Goal: Answer question/provide support

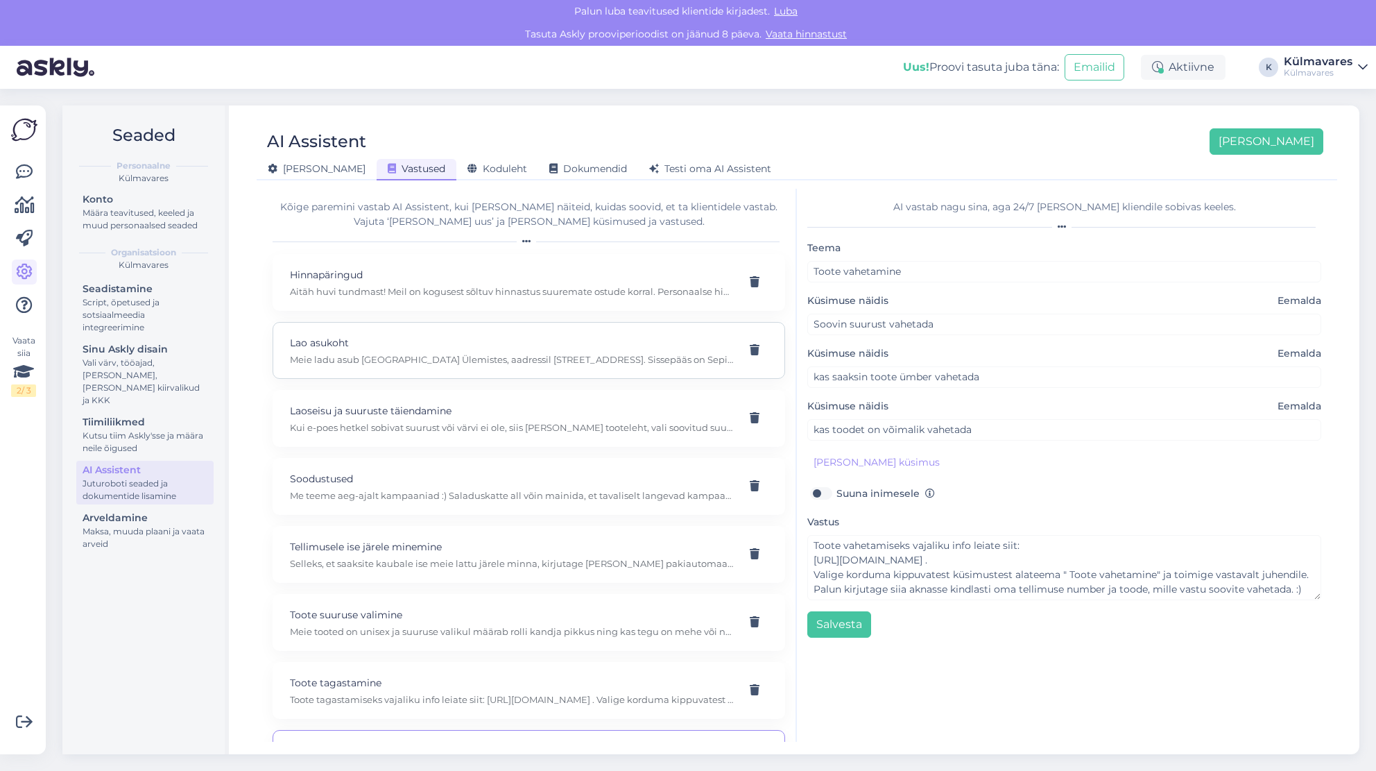
scroll to position [53, 0]
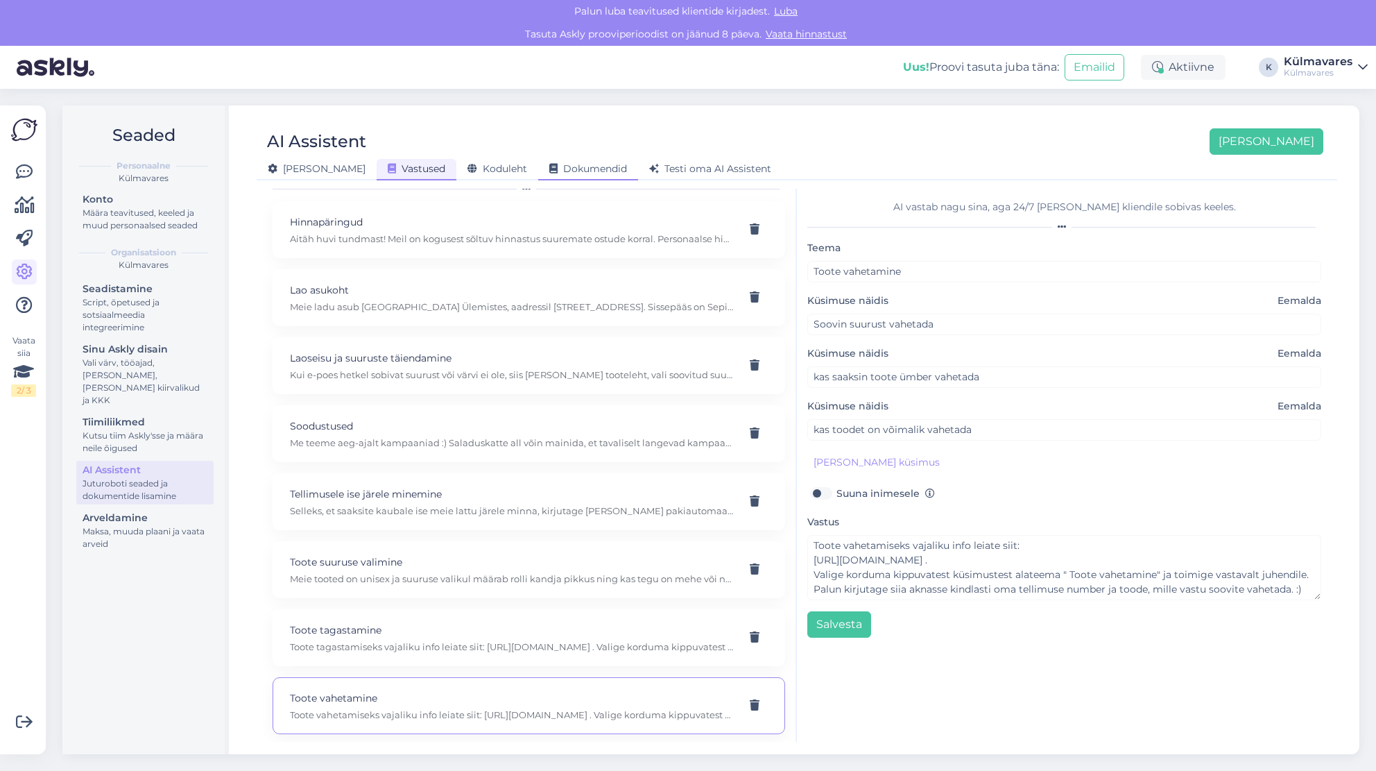
drag, startPoint x: 444, startPoint y: 166, endPoint x: 577, endPoint y: 166, distance: 133.2
click at [468, 166] on span "Koduleht" at bounding box center [498, 168] width 60 height 12
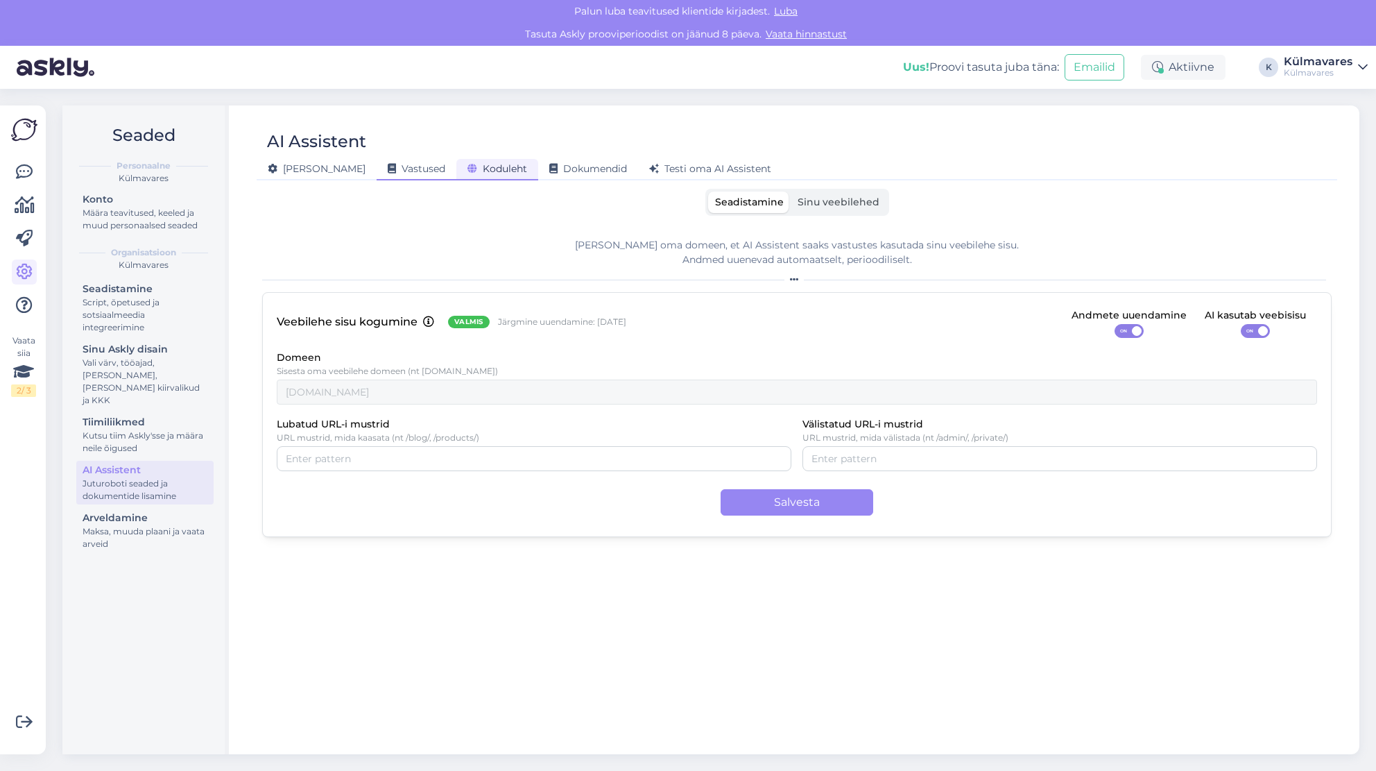
click at [388, 169] on span "Vastused" at bounding box center [417, 168] width 58 height 12
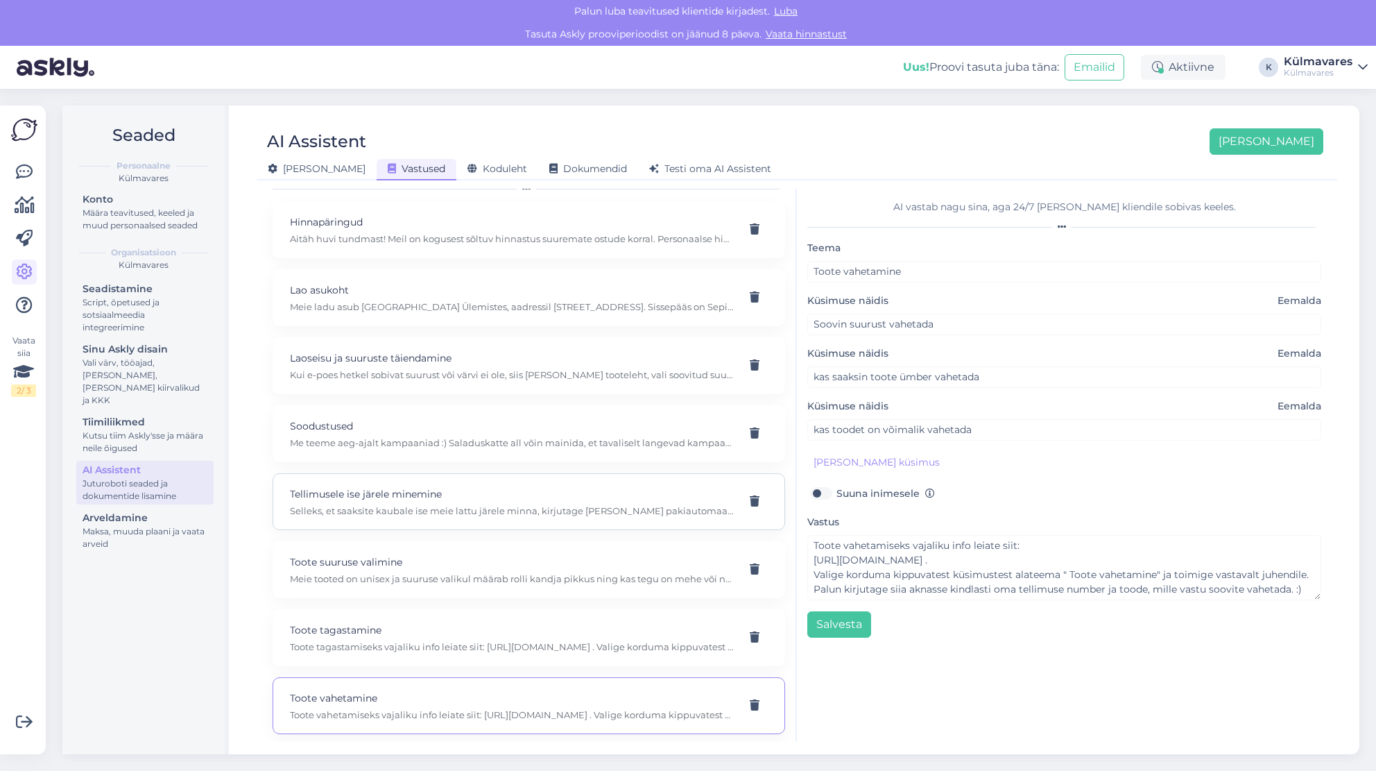
click at [422, 504] on p "Selleks, et saaksite kaubale ise meie lattu järele minna, kirjutage [PERSON_NAM…" at bounding box center [512, 510] width 445 height 12
type input "Tellimusele ise järele minemine"
type input "kas saan kaubale ise järgi minna"
type input "kas saan tellimusele ise järele minna"
type input "kas teil self pickup on võimalik"
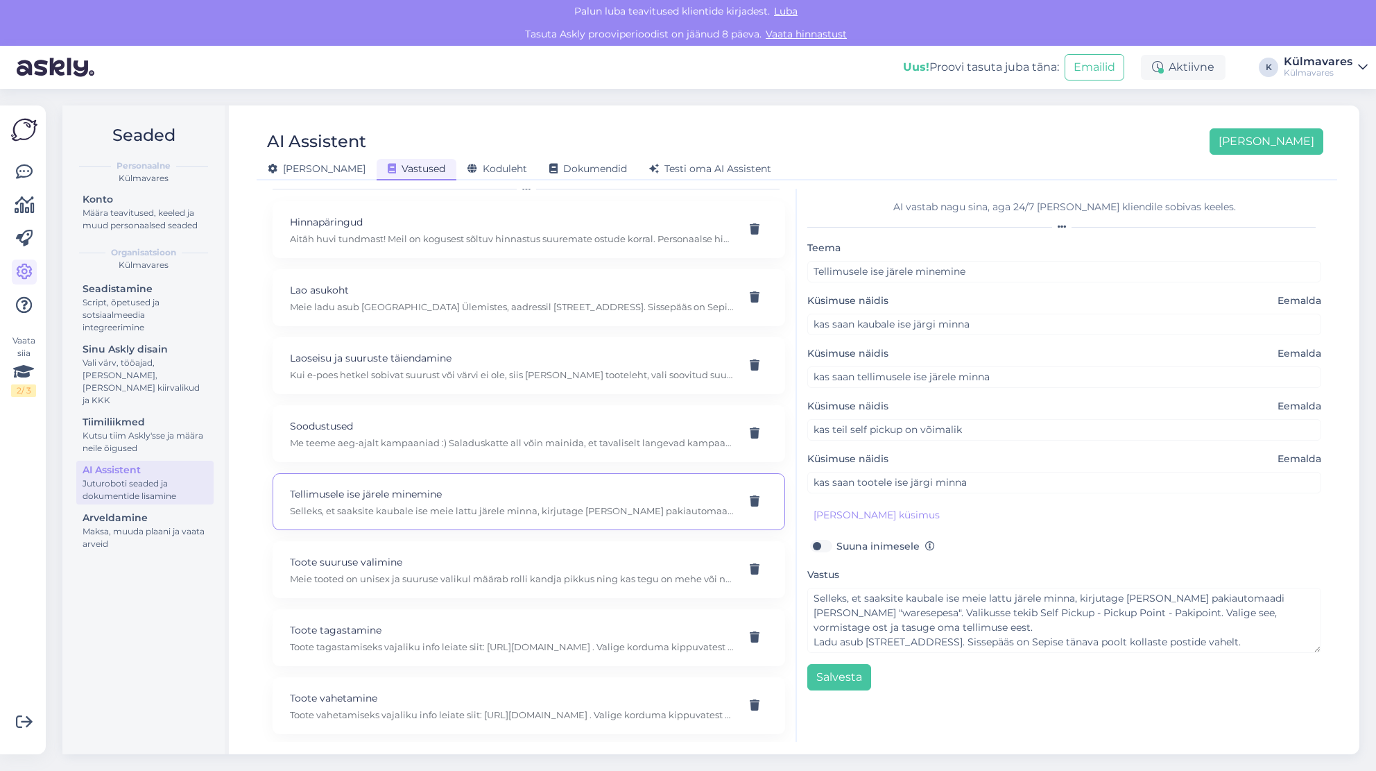
scroll to position [28, 0]
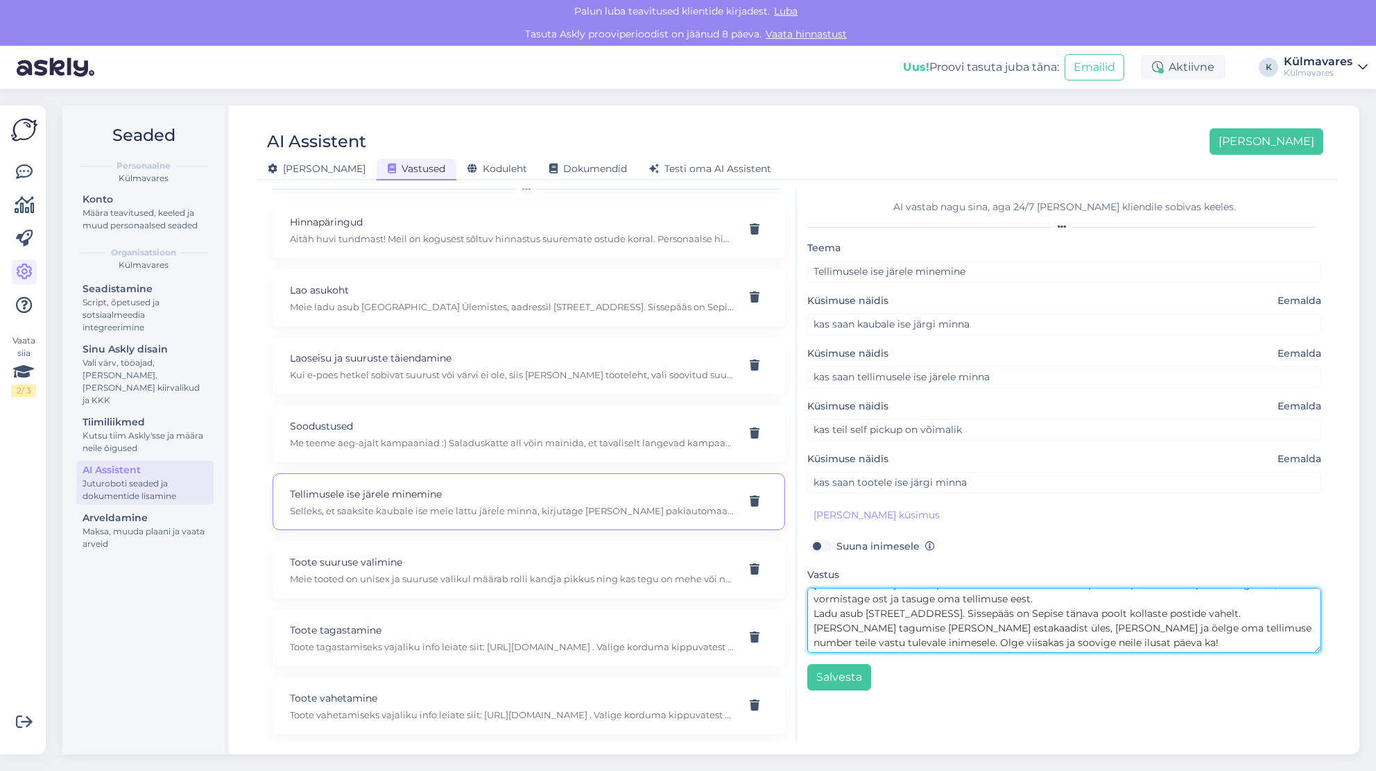
click at [1125, 640] on textarea "Selleks, et saaksite kaubale ise meie lattu järele minna, kirjutage [PERSON_NAM…" at bounding box center [1065, 620] width 514 height 65
click at [1129, 640] on textarea "Selleks, et saaksite kaubale ise meie lattu järele minna, kirjutage [PERSON_NAM…" at bounding box center [1065, 620] width 514 height 65
click at [933, 640] on textarea "Selleks, et saaksite kaubale ise meie lattu järele minna, kirjutage [PERSON_NAM…" at bounding box center [1065, 620] width 514 height 65
type textarea "Selleks, et saaksite kaubale ise meie lattu järele minna, kirjutage [PERSON_NAM…"
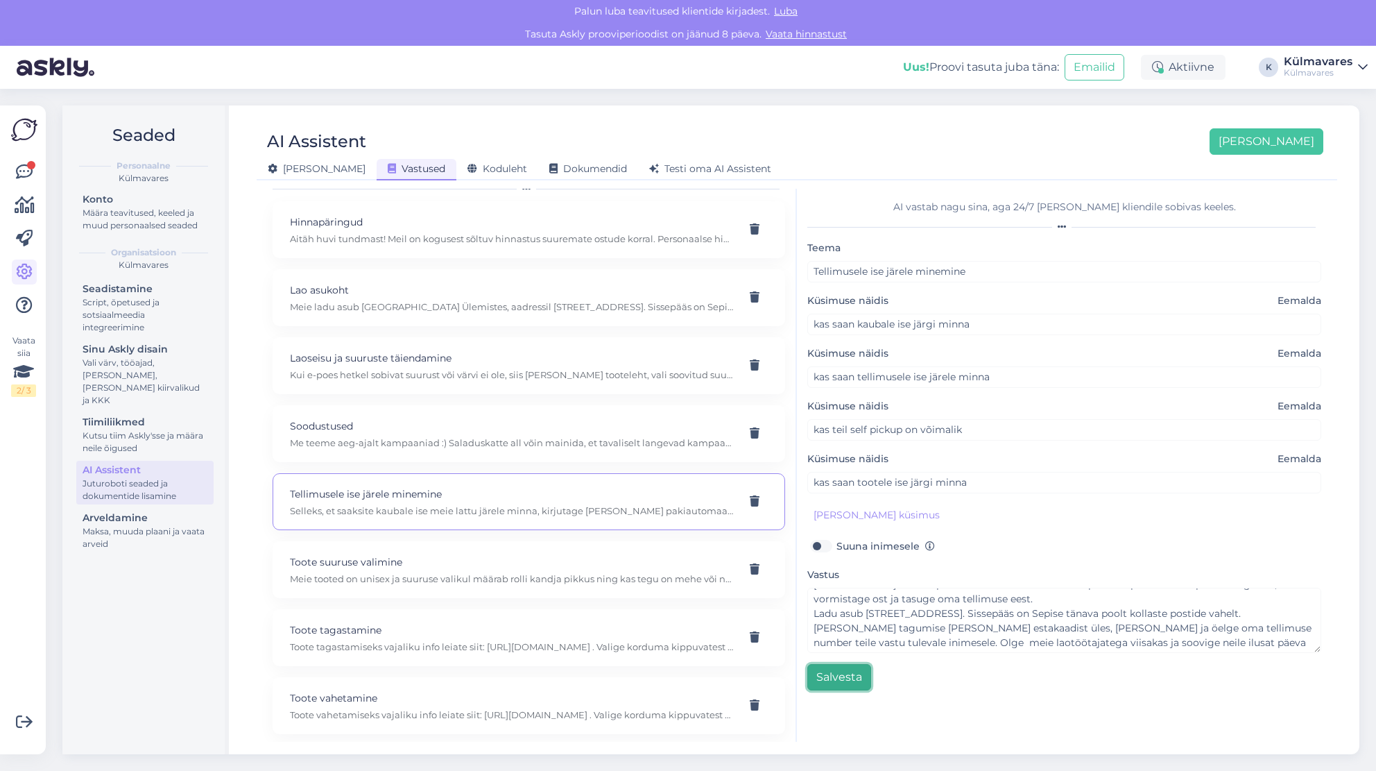
click at [856, 673] on button "Salvesta" at bounding box center [840, 677] width 64 height 26
click at [649, 168] on span "Testi oma AI Assistent" at bounding box center [710, 168] width 122 height 12
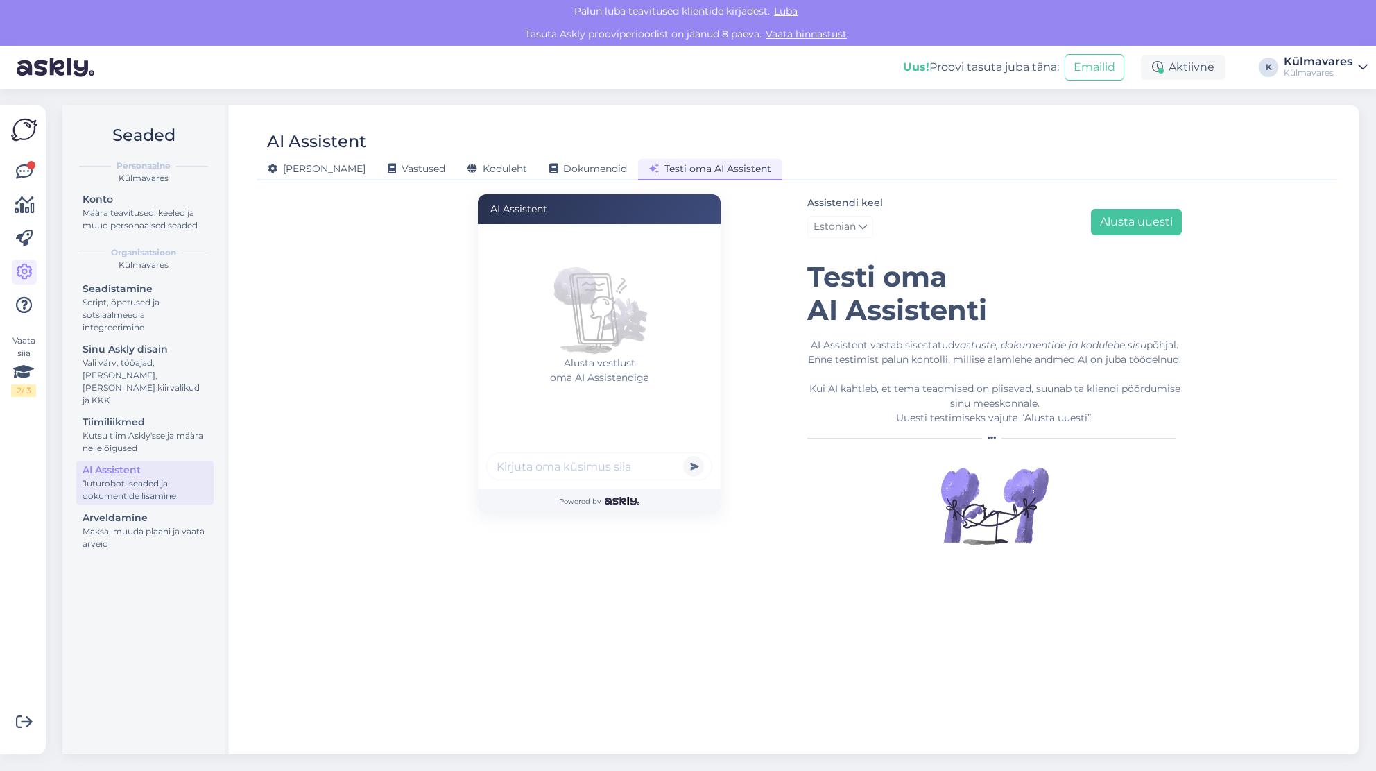
click at [541, 463] on input "text" at bounding box center [599, 466] width 226 height 28
type input "ise järele"
click at [683, 456] on button "submit" at bounding box center [693, 466] width 21 height 21
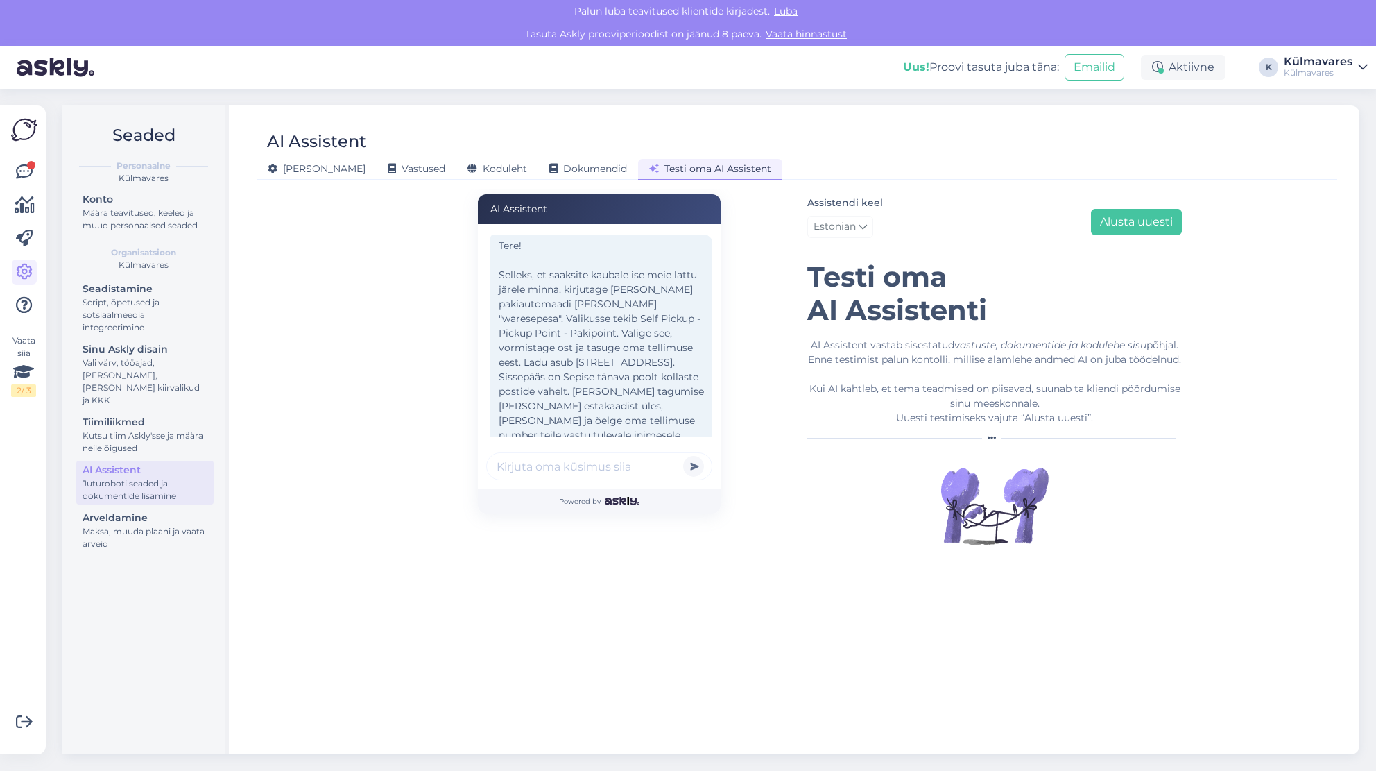
scroll to position [33, 0]
drag, startPoint x: 349, startPoint y: 169, endPoint x: 371, endPoint y: 185, distance: 27.3
click at [388, 169] on span "Vastused" at bounding box center [417, 168] width 58 height 12
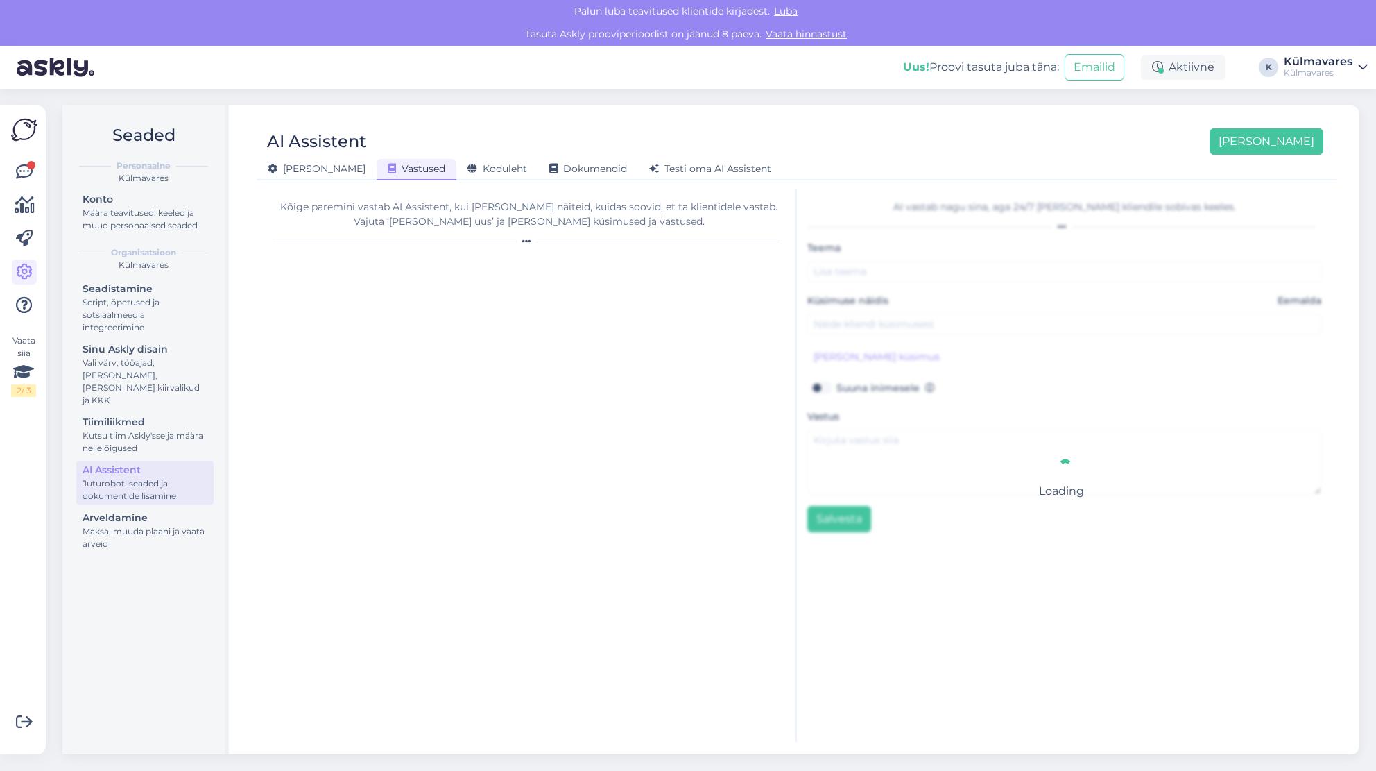
type input "Tellimusele ise järele minemine"
type input "kas saan kaubale ise järgi minna"
type textarea "Selleks, et saaksite kaubale ise meie lattu järele minna, kirjutage [PERSON_NAM…"
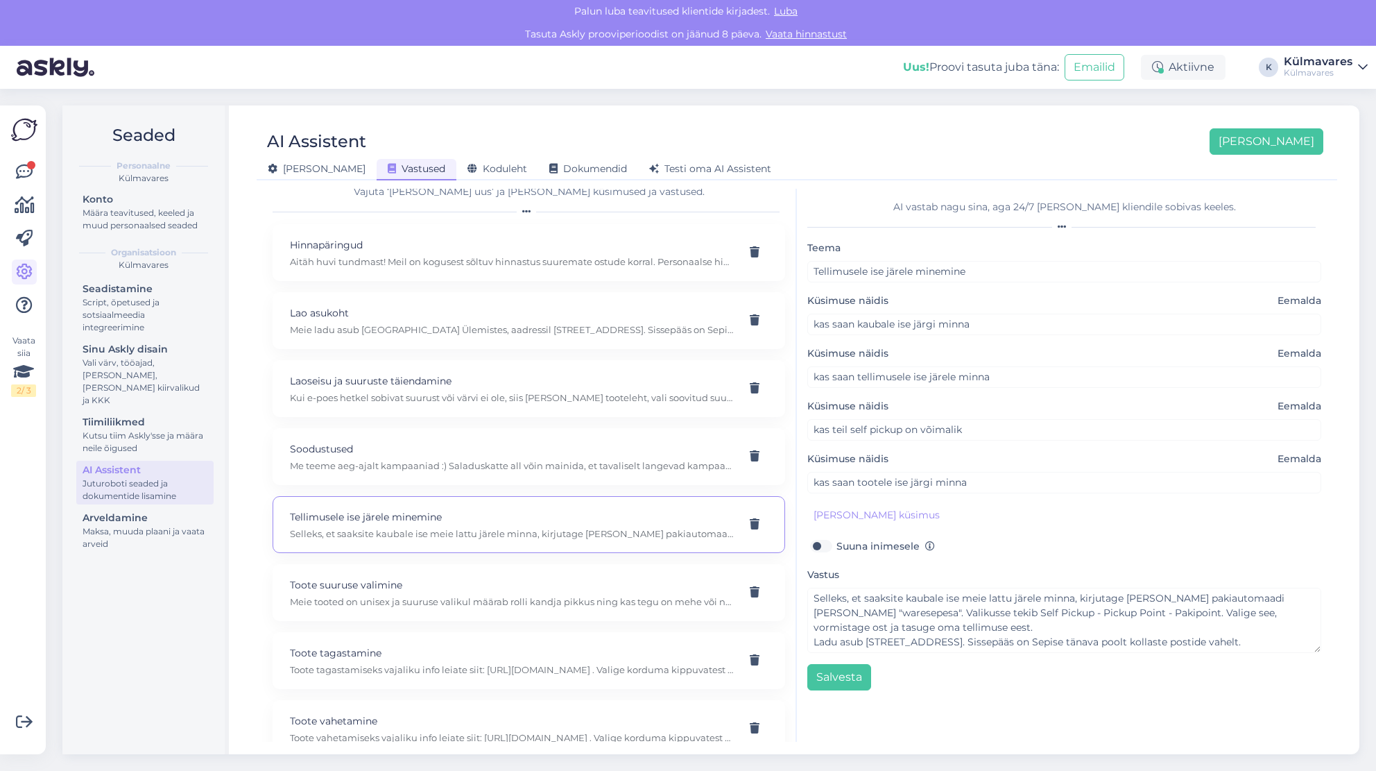
scroll to position [0, 0]
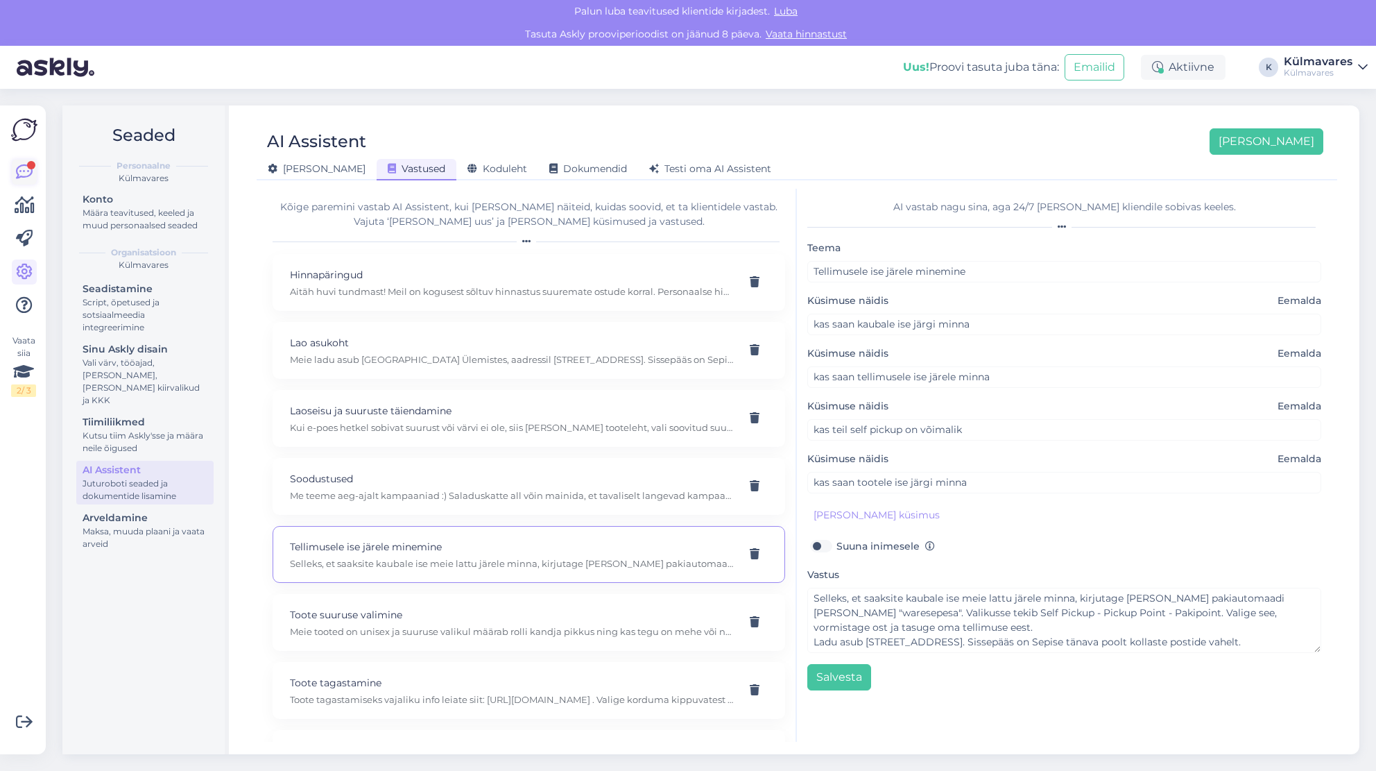
click at [28, 174] on icon at bounding box center [24, 172] width 17 height 17
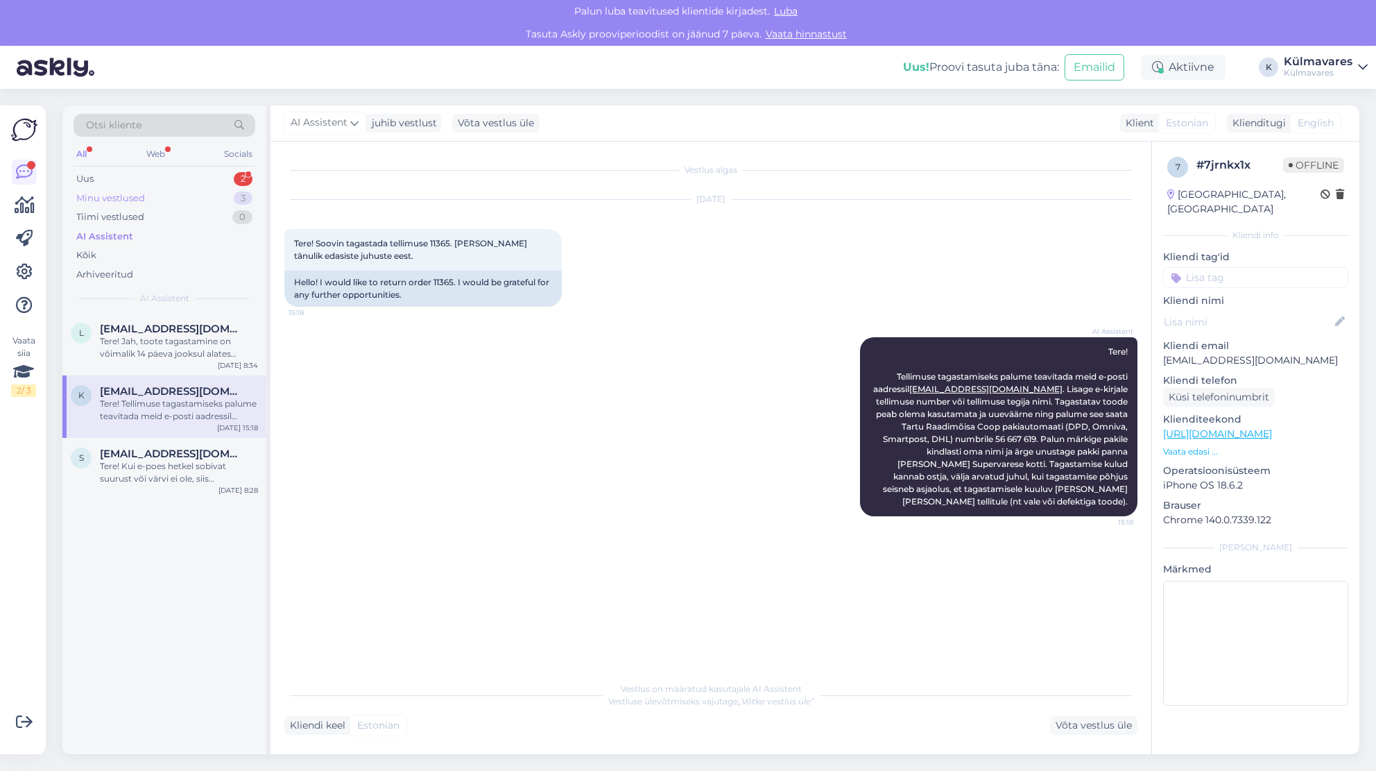
click at [154, 199] on div "Minu vestlused 3" at bounding box center [165, 198] width 182 height 19
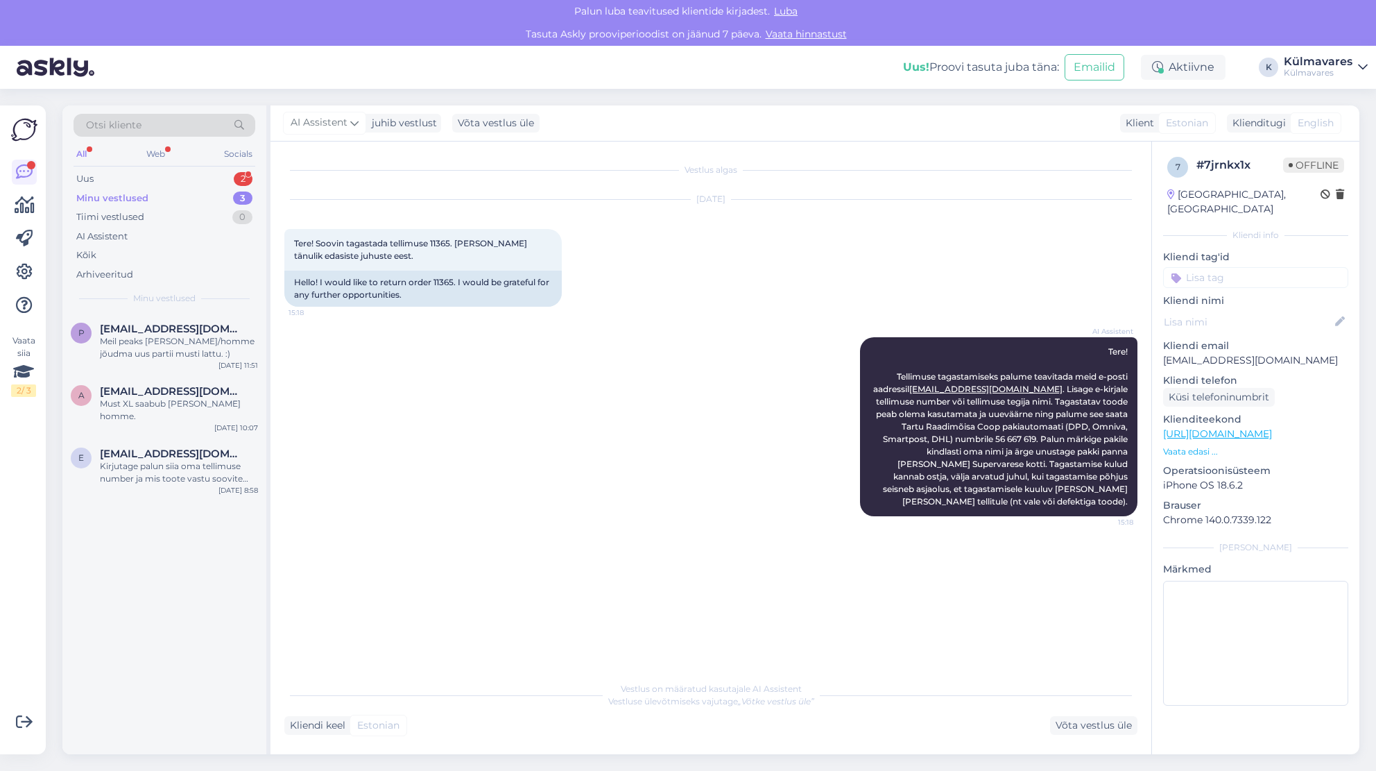
click at [144, 199] on div "Minu vestlused" at bounding box center [112, 198] width 72 height 14
click at [137, 215] on div "Tiimi vestlused" at bounding box center [110, 217] width 68 height 14
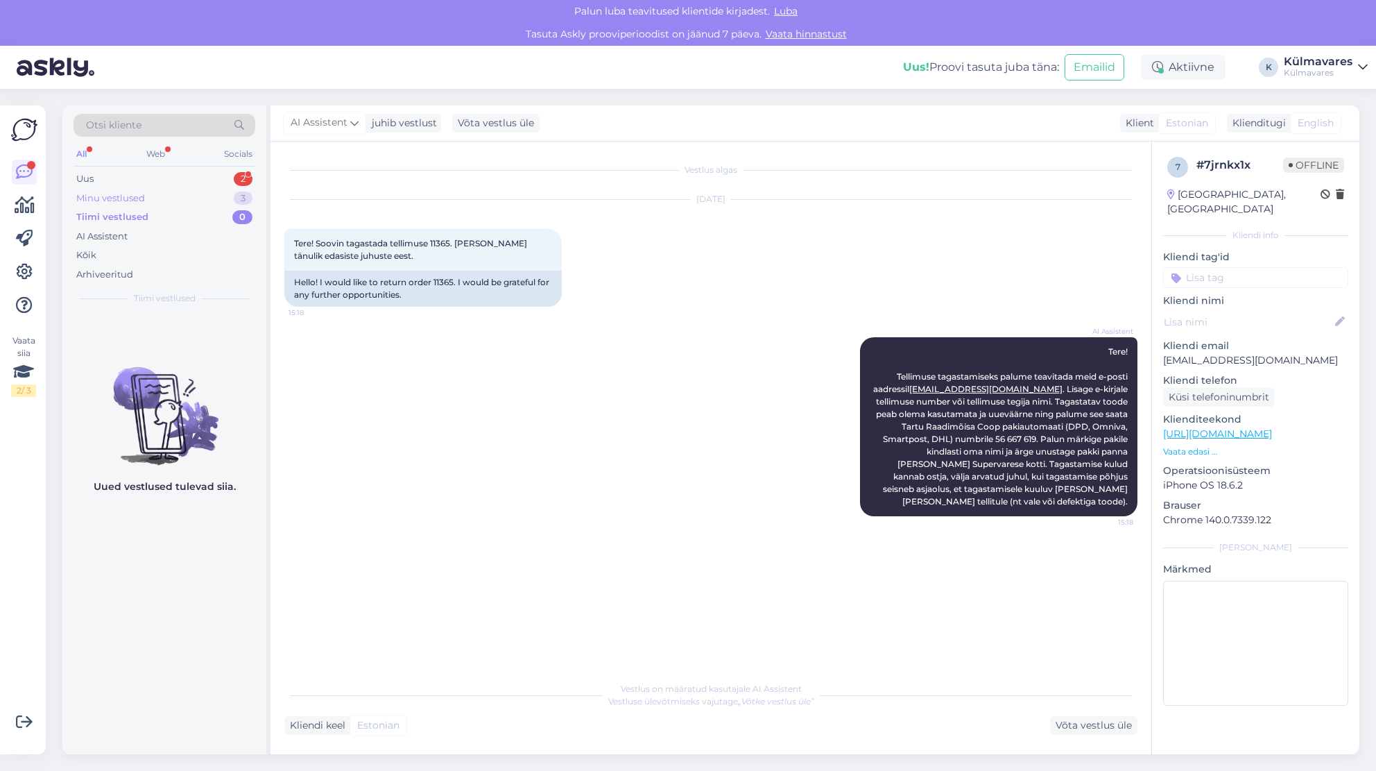
click at [137, 196] on div "Minu vestlused" at bounding box center [110, 198] width 69 height 14
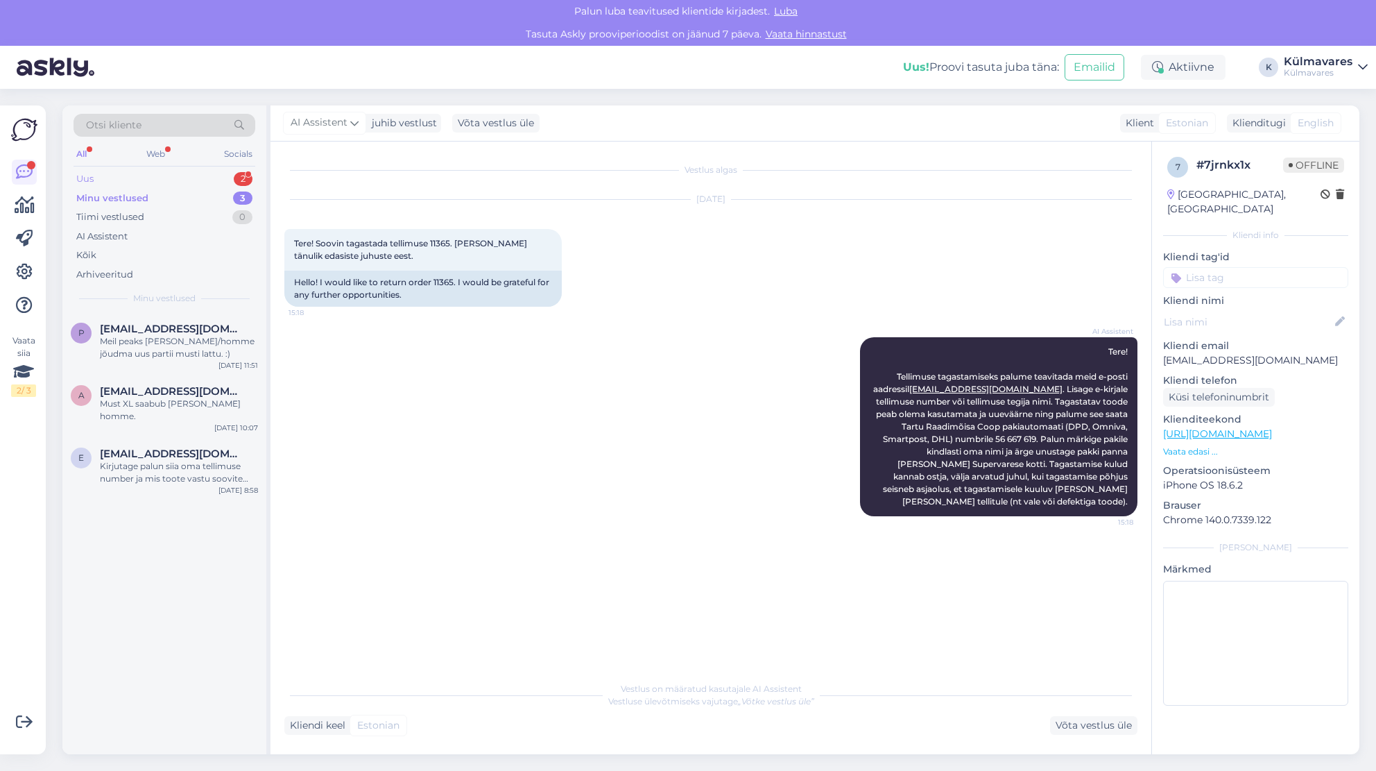
click at [138, 180] on div "Uus 2" at bounding box center [165, 178] width 182 height 19
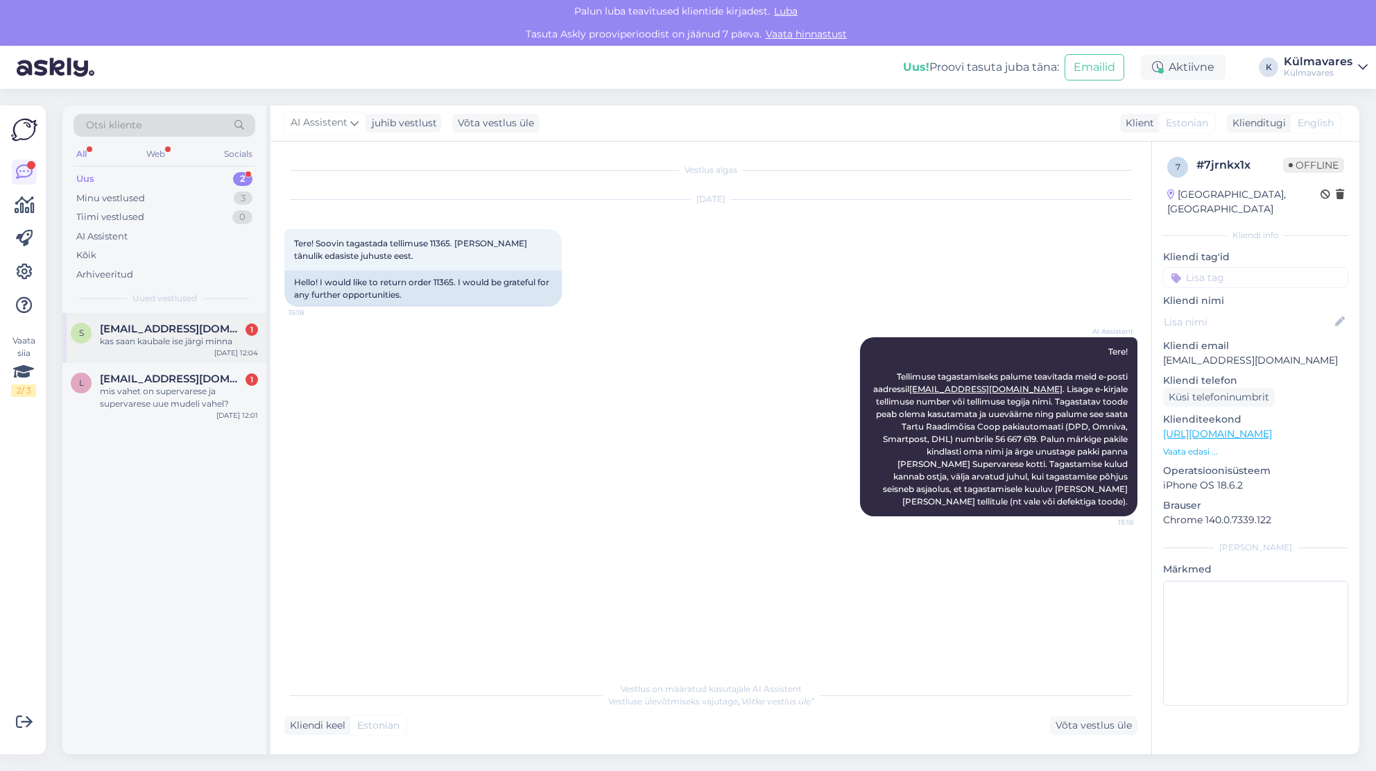
click at [137, 326] on span "[EMAIL_ADDRESS][DOMAIN_NAME]" at bounding box center [172, 329] width 144 height 12
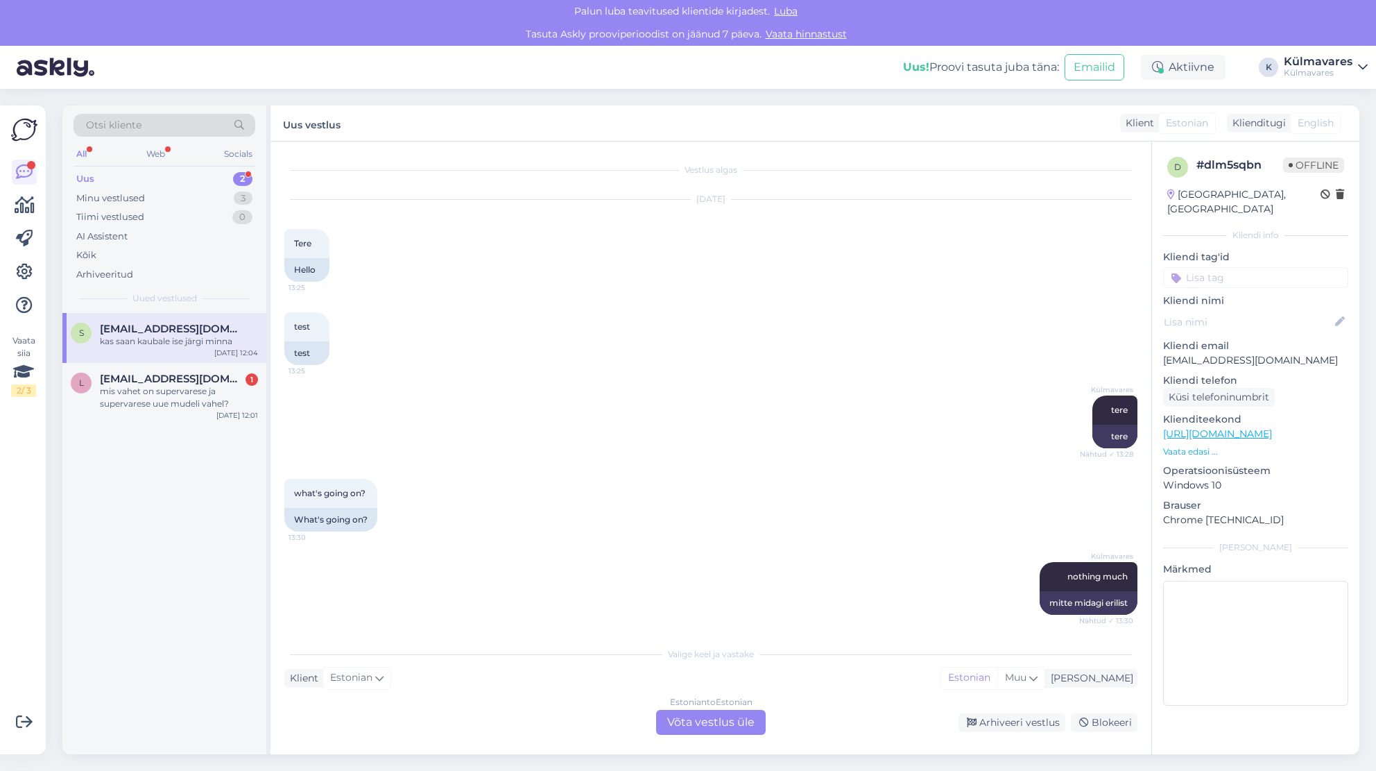
scroll to position [1339, 0]
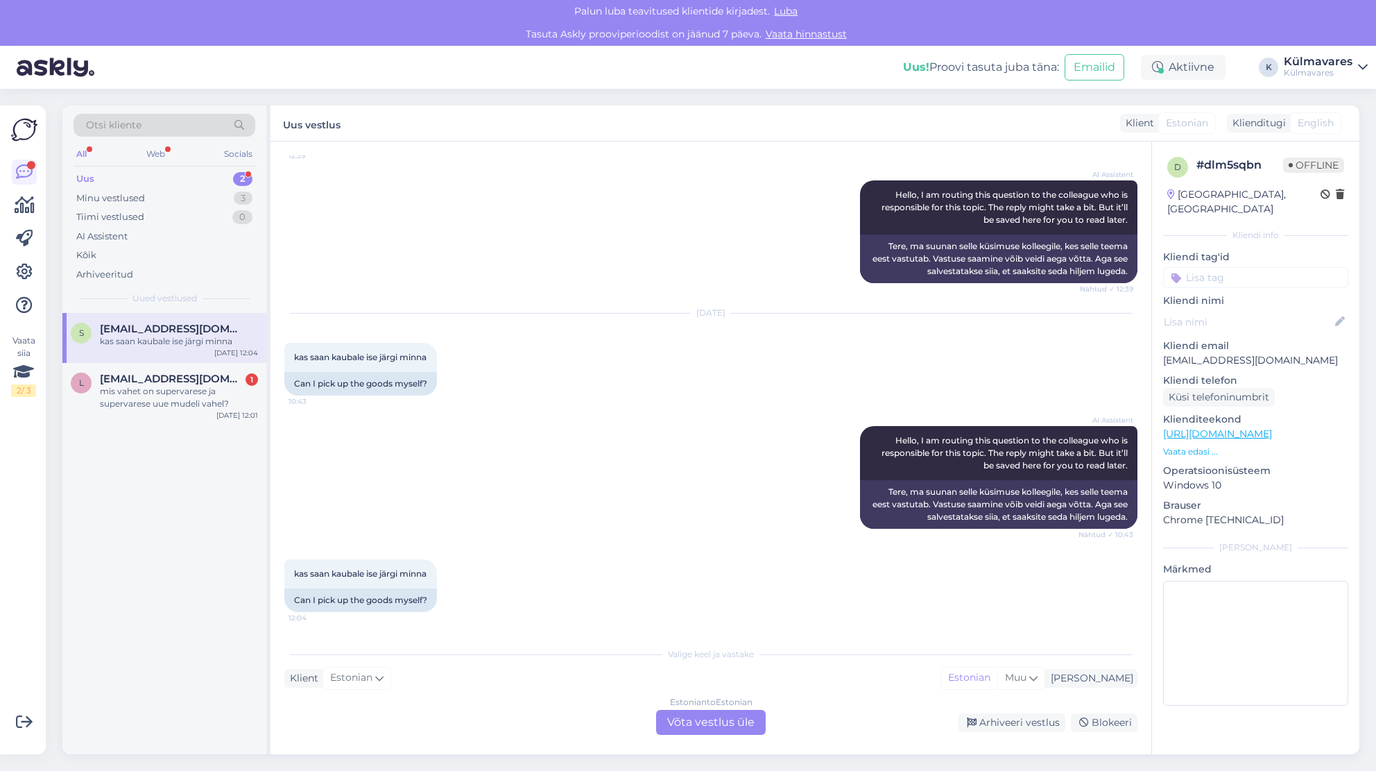
click at [721, 724] on div "Estonian to Estonian Võta vestlus üle" at bounding box center [711, 722] width 110 height 25
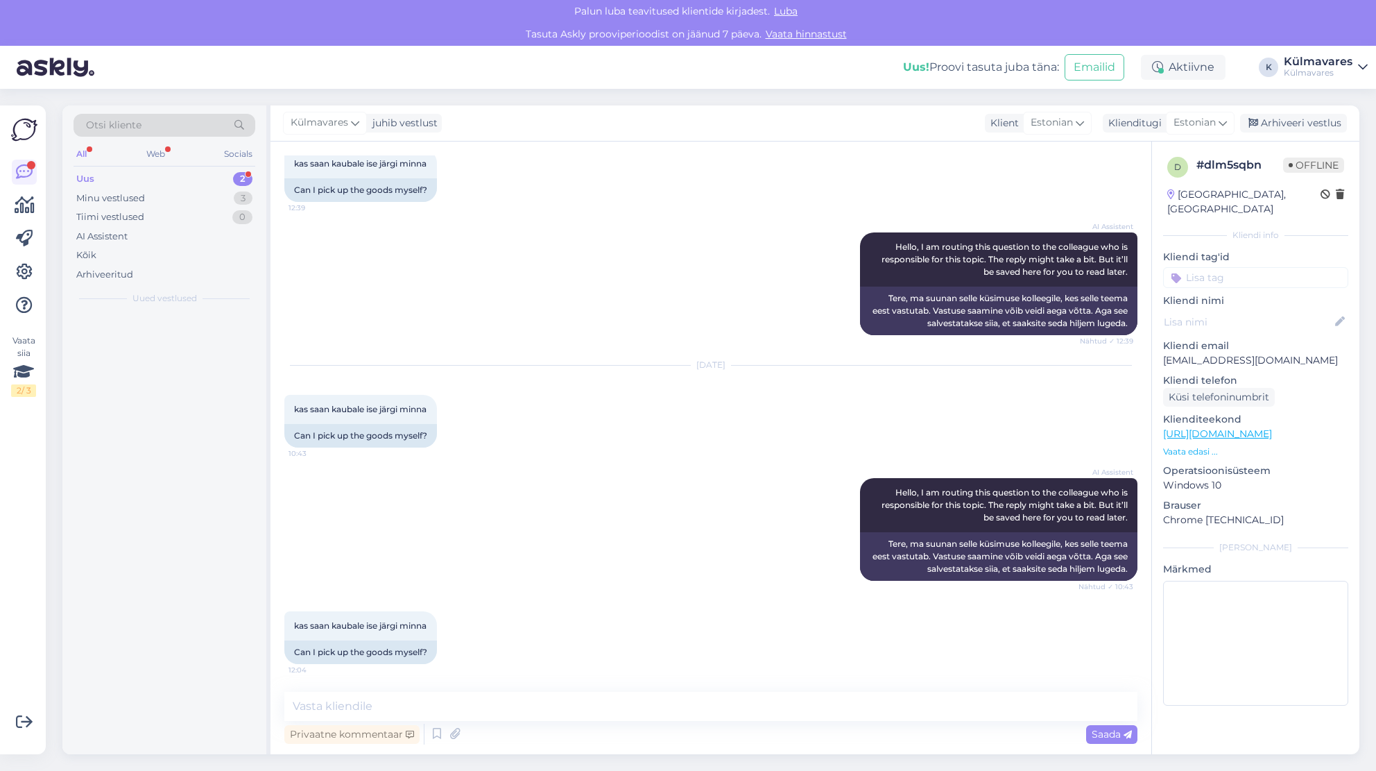
scroll to position [1287, 0]
click at [1288, 118] on div "Arhiveeri vestlus" at bounding box center [1293, 123] width 107 height 19
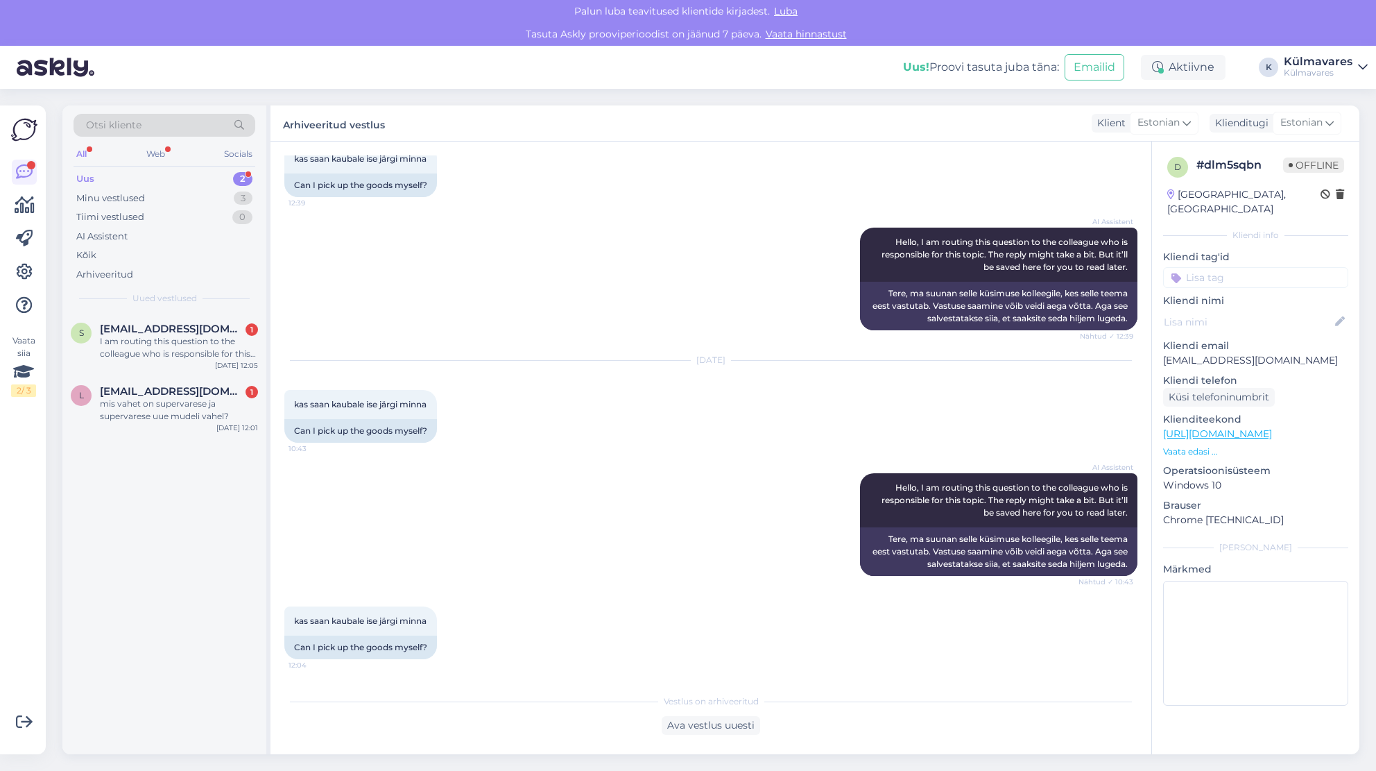
scroll to position [1508, 0]
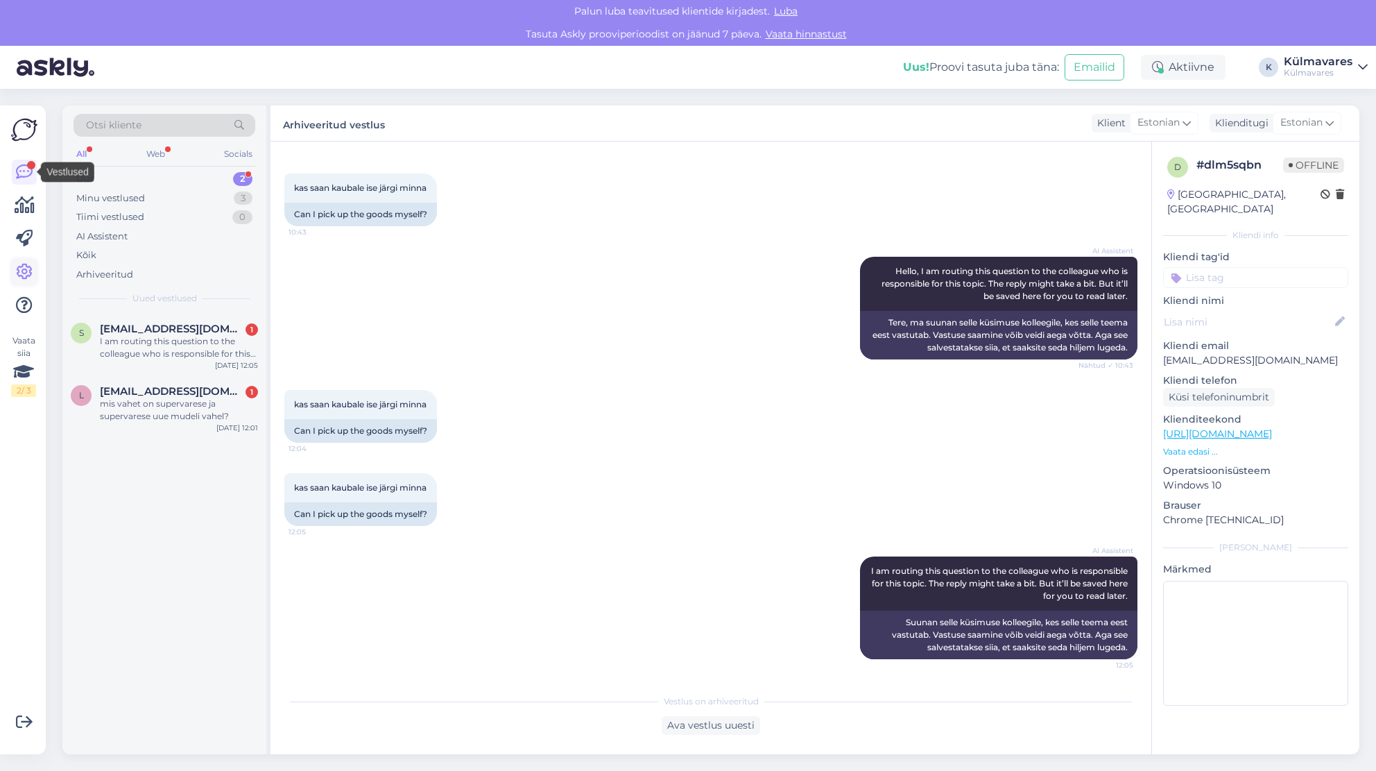
click at [19, 271] on icon at bounding box center [24, 272] width 17 height 17
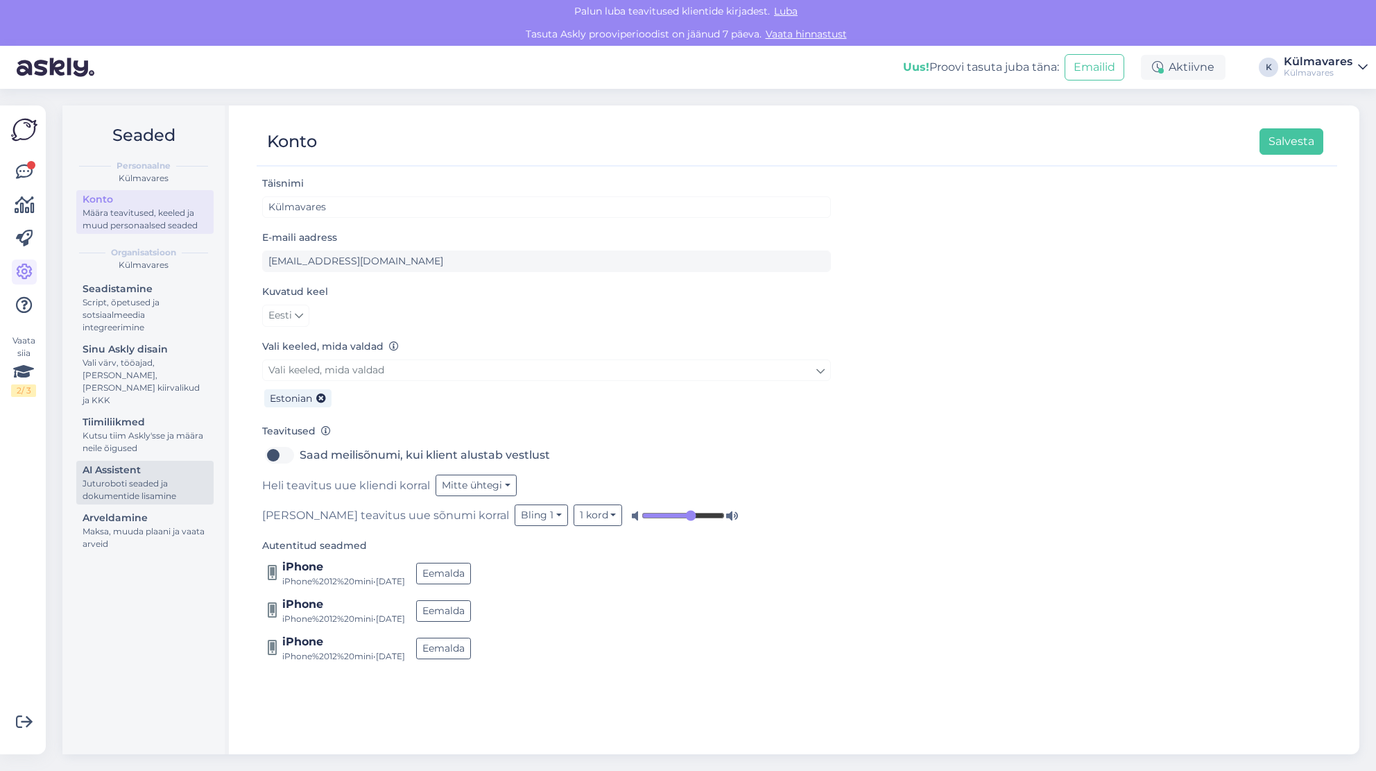
click at [143, 463] on div "AI Assistent" at bounding box center [145, 470] width 125 height 15
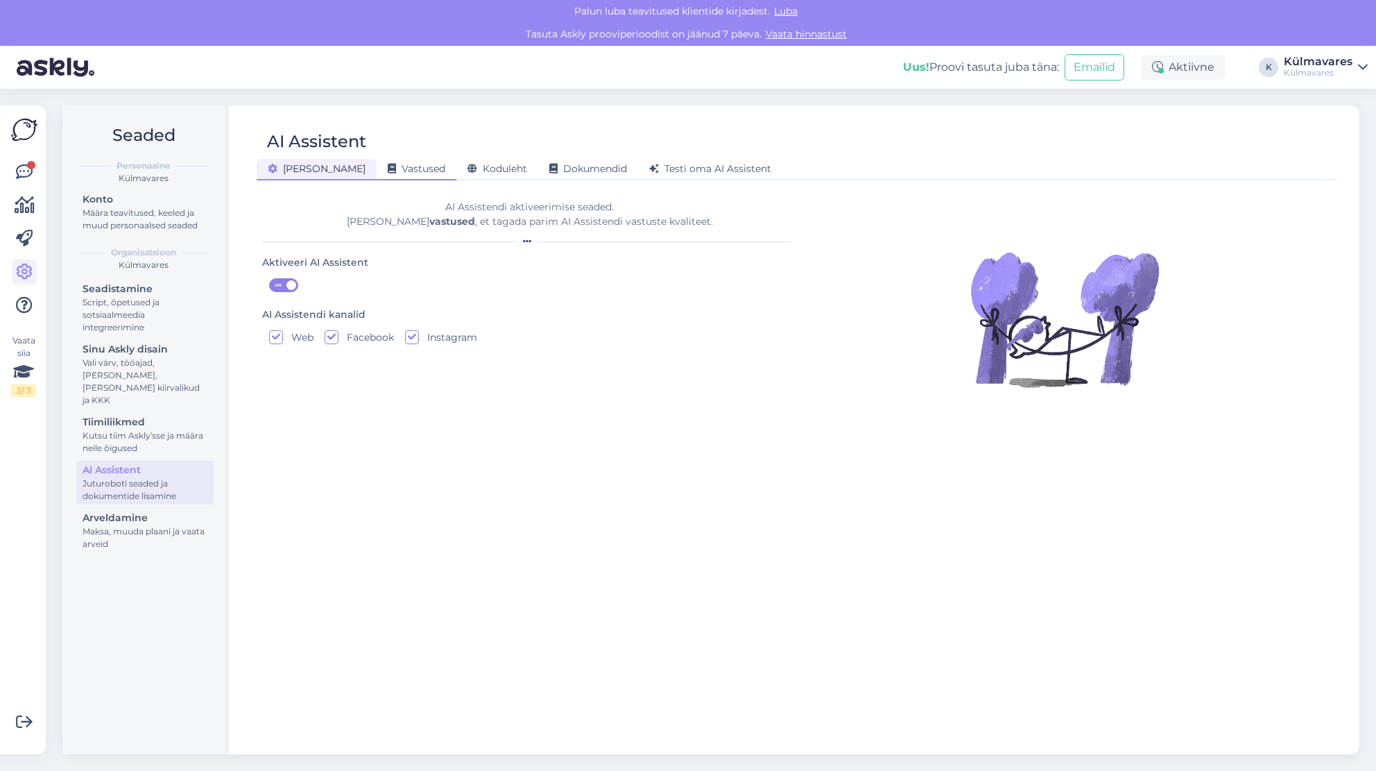
click at [388, 160] on div "Vastused" at bounding box center [417, 170] width 80 height 22
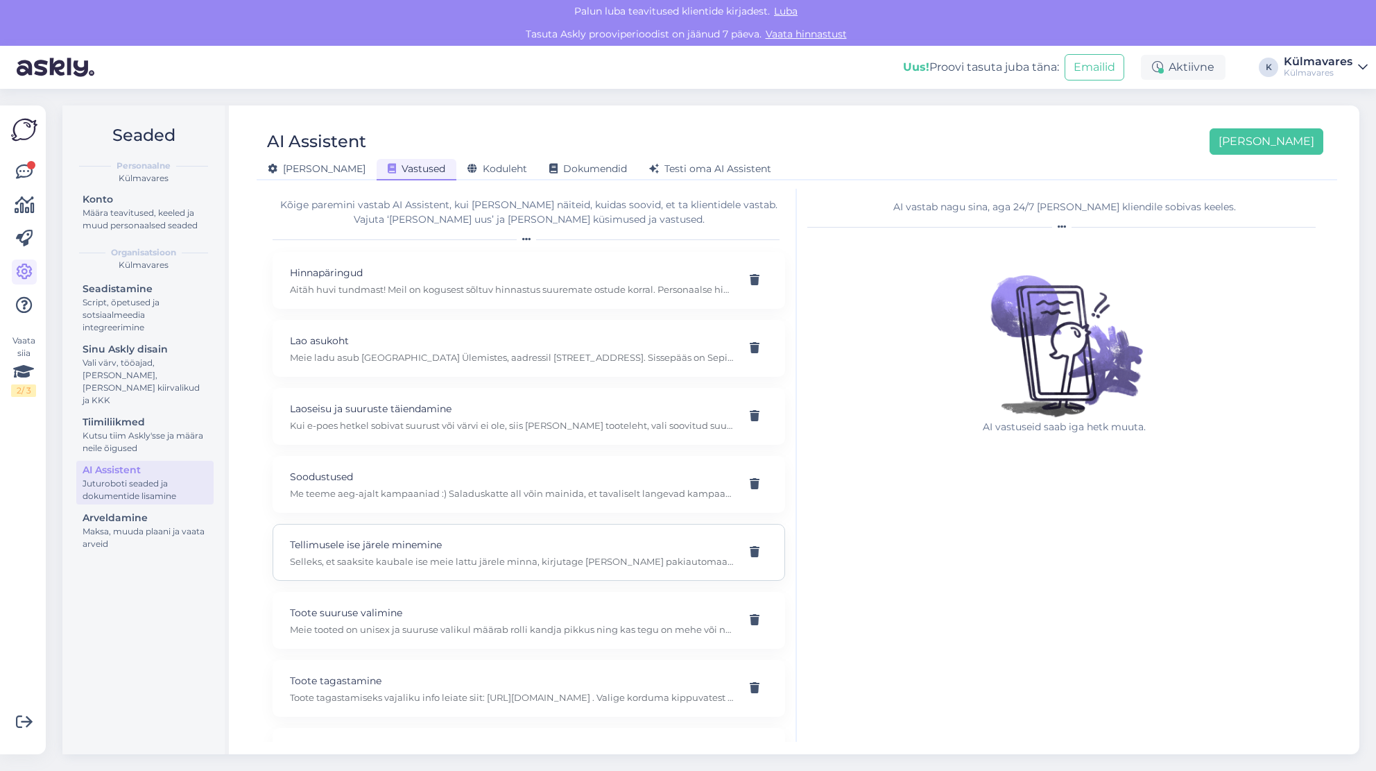
scroll to position [3, 0]
click at [403, 562] on p "Selleks, et saaksite kaubale ise meie lattu järele minna, kirjutage [PERSON_NAM…" at bounding box center [512, 560] width 445 height 12
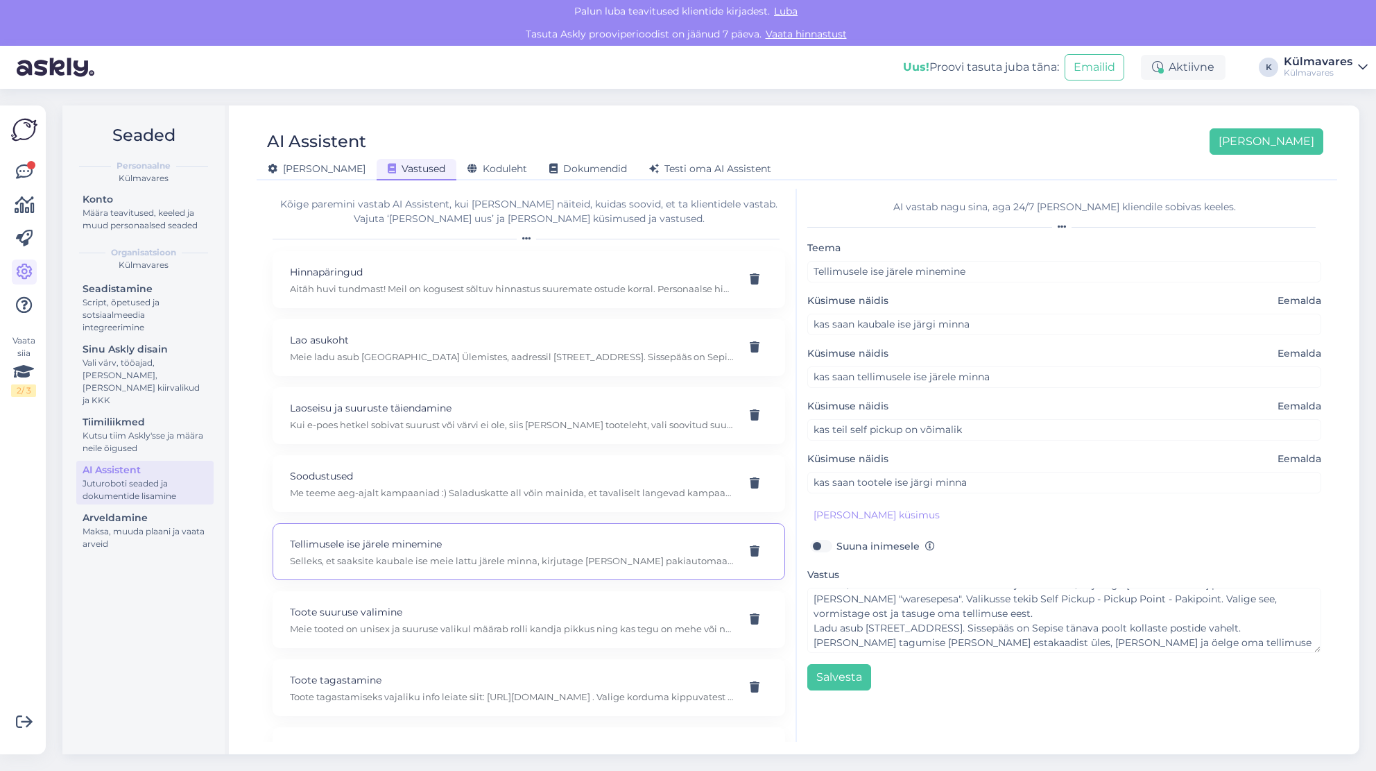
scroll to position [0, 0]
click at [850, 509] on button "[PERSON_NAME] küsimus" at bounding box center [877, 515] width 139 height 22
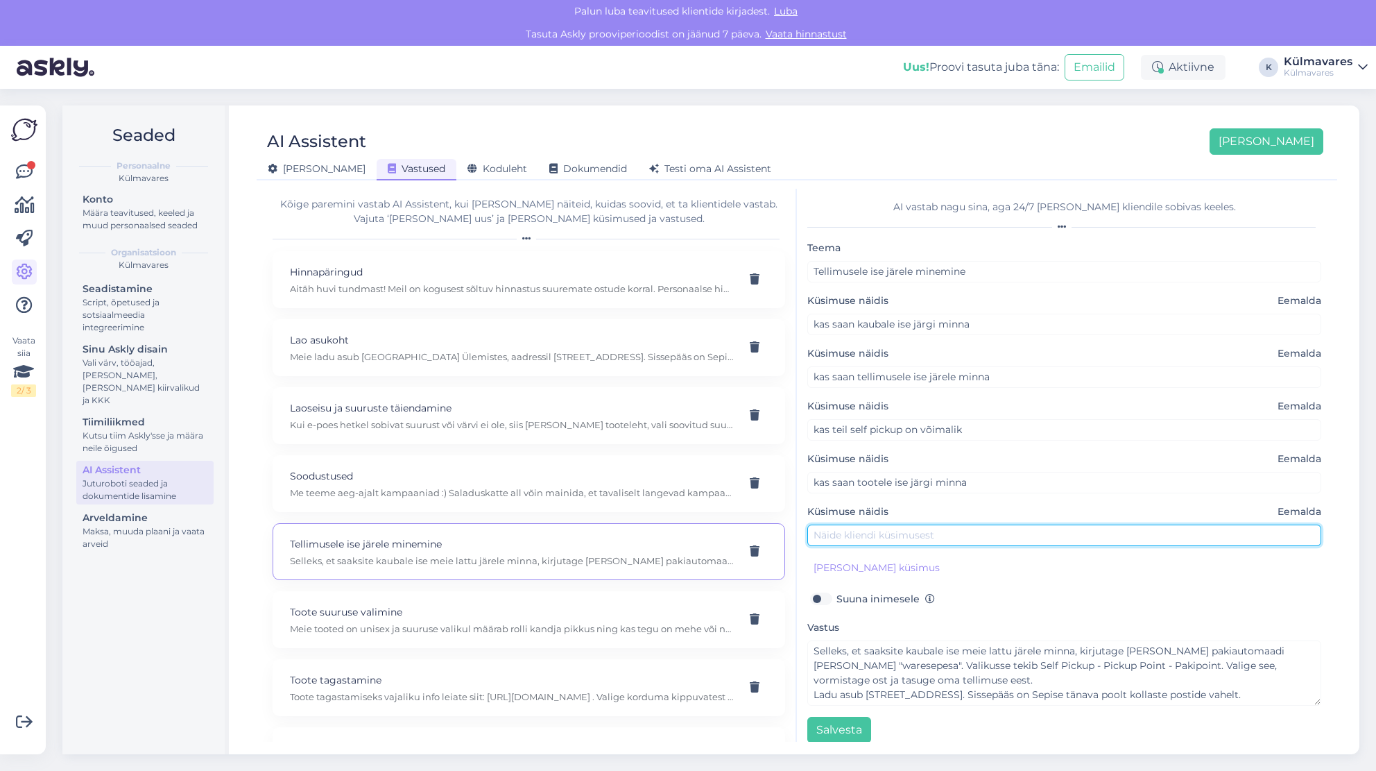
click at [865, 535] on input "text" at bounding box center [1065, 535] width 514 height 22
type input "kuidas saan kaubale ise järgi minna"
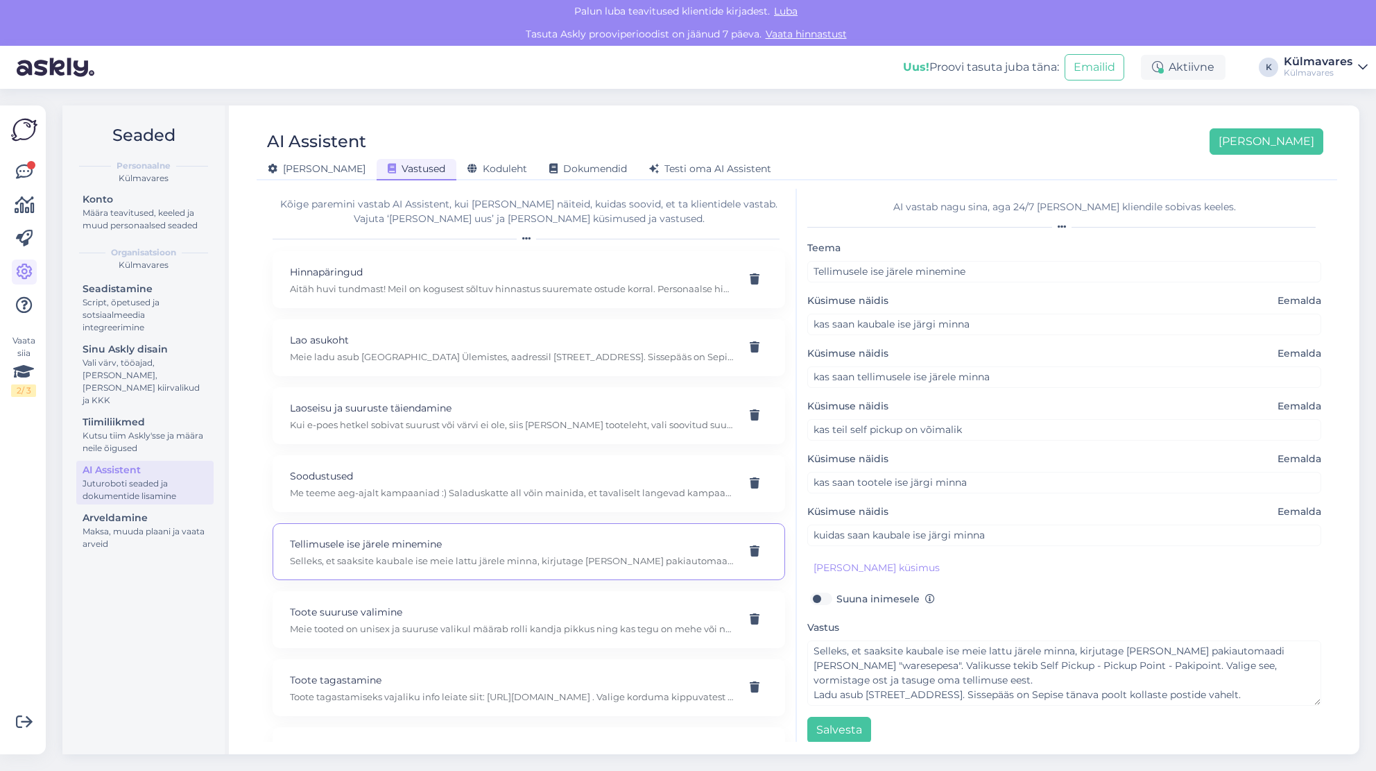
click at [1039, 576] on div "[PERSON_NAME] ise järele minemine Küsimuse näidis Eemalda kas saan kaubale ise …" at bounding box center [1065, 491] width 514 height 504
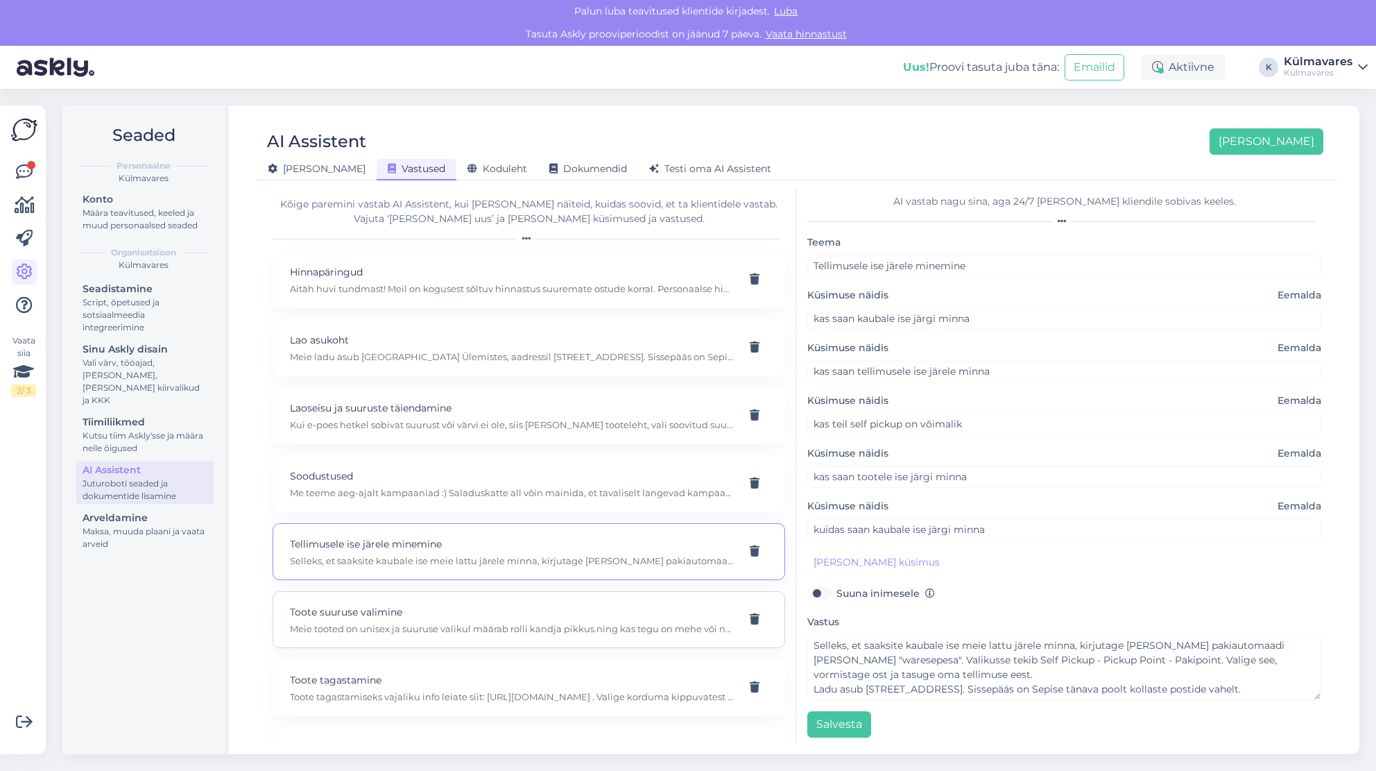
scroll to position [5, 0]
click at [842, 716] on button "Salvesta" at bounding box center [840, 725] width 64 height 26
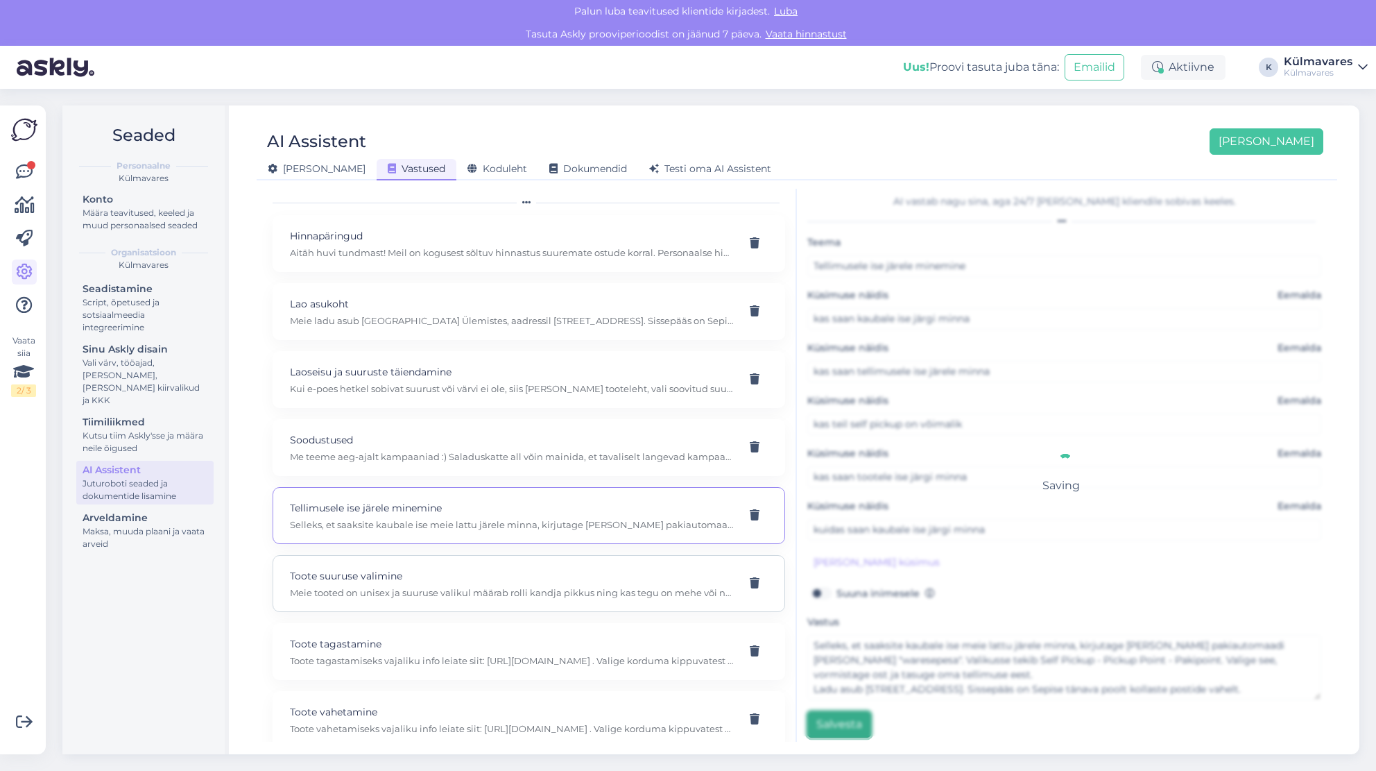
scroll to position [53, 0]
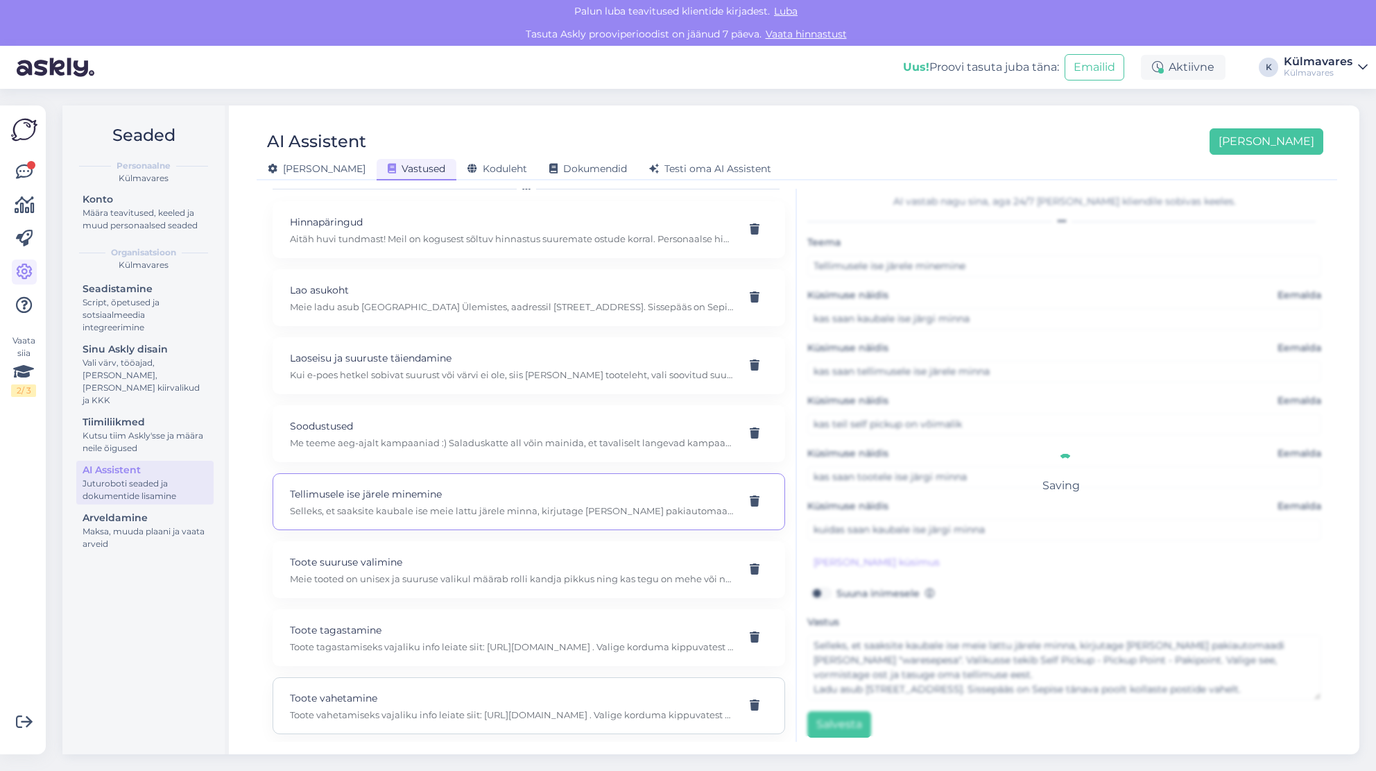
click at [488, 701] on p "Toote vahetamine" at bounding box center [512, 697] width 445 height 15
type input "Toote vahetamine"
type input "Soovin suurust vahetada"
type input "kas saaksin toote ümber vahetada"
type input "kas toodet on võimalik vahetada"
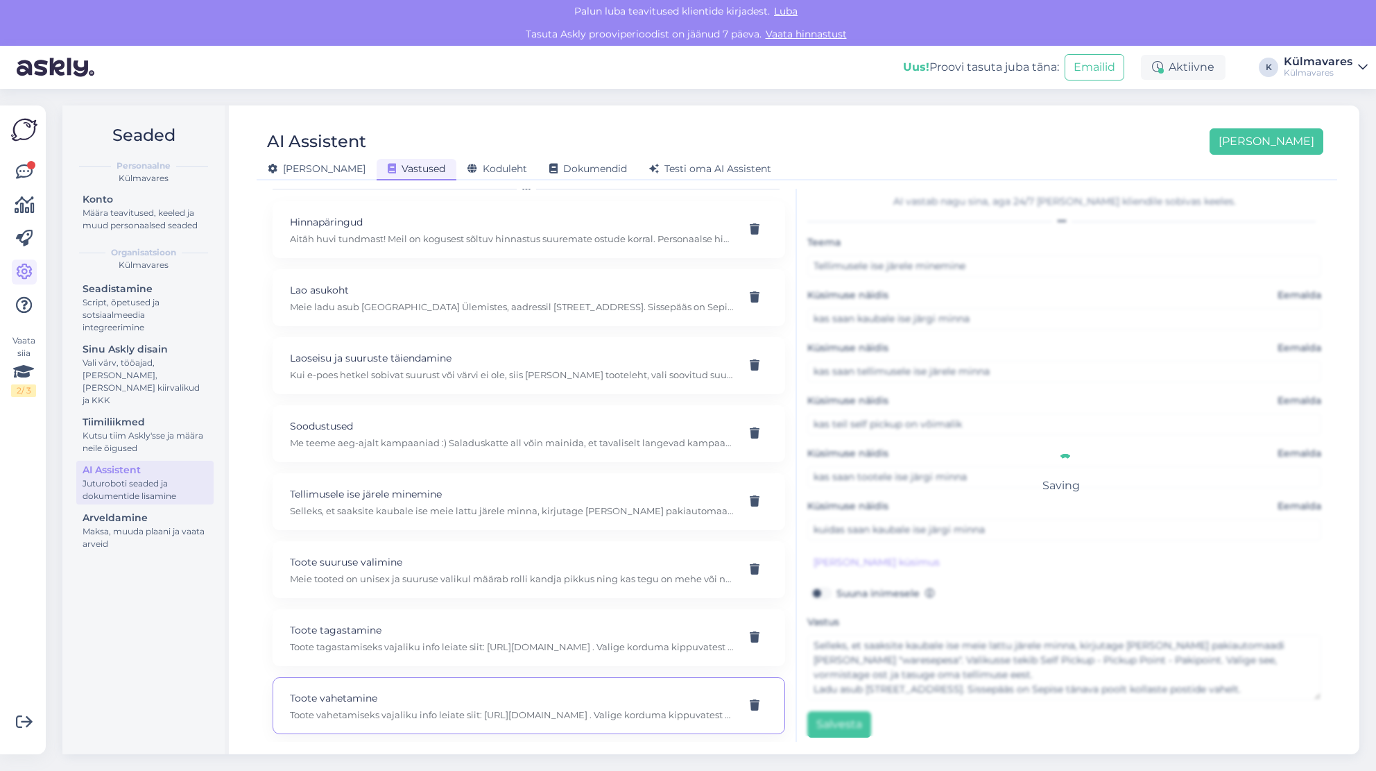
type textarea "Toote vahetamiseks vajaliku info leiate siit: [URL][DOMAIN_NAME] . Valige kordu…"
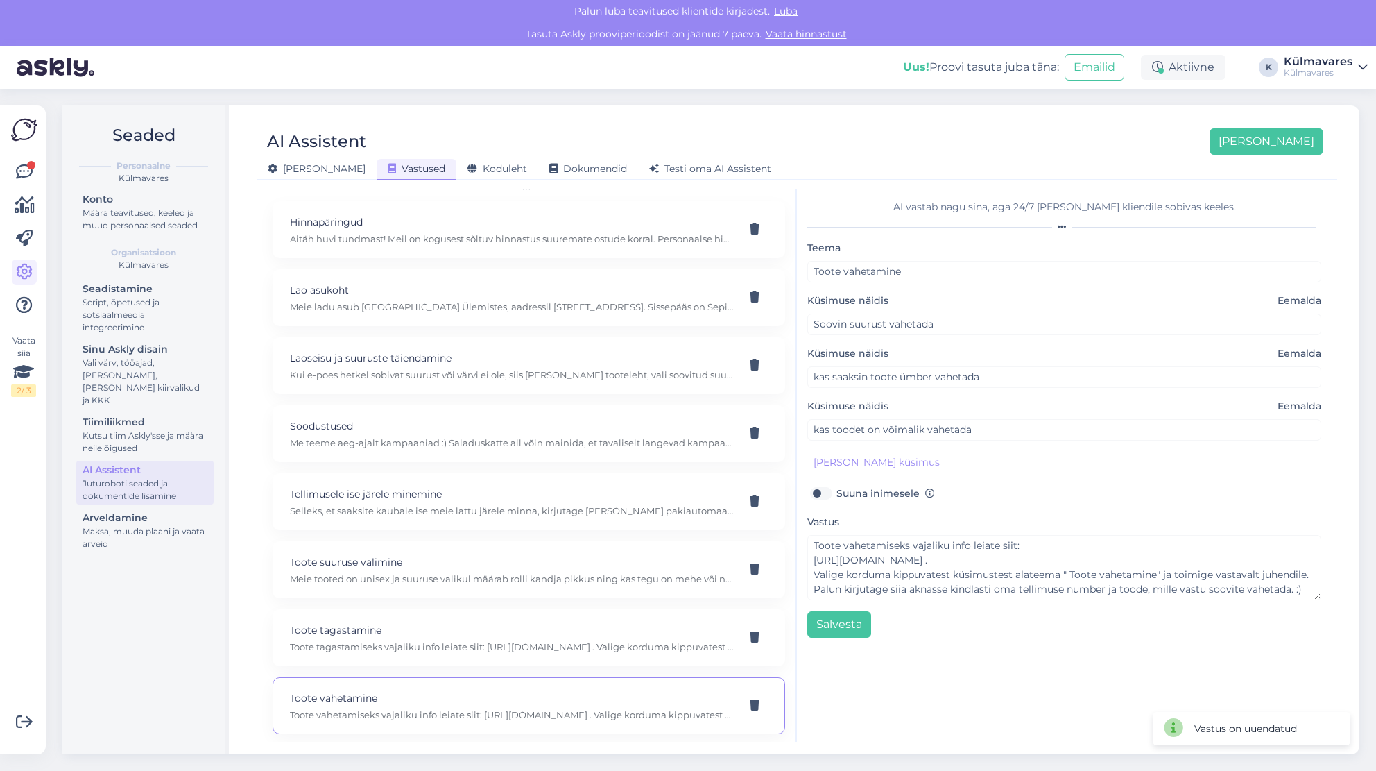
scroll to position [0, 0]
click at [32, 176] on icon at bounding box center [24, 172] width 17 height 17
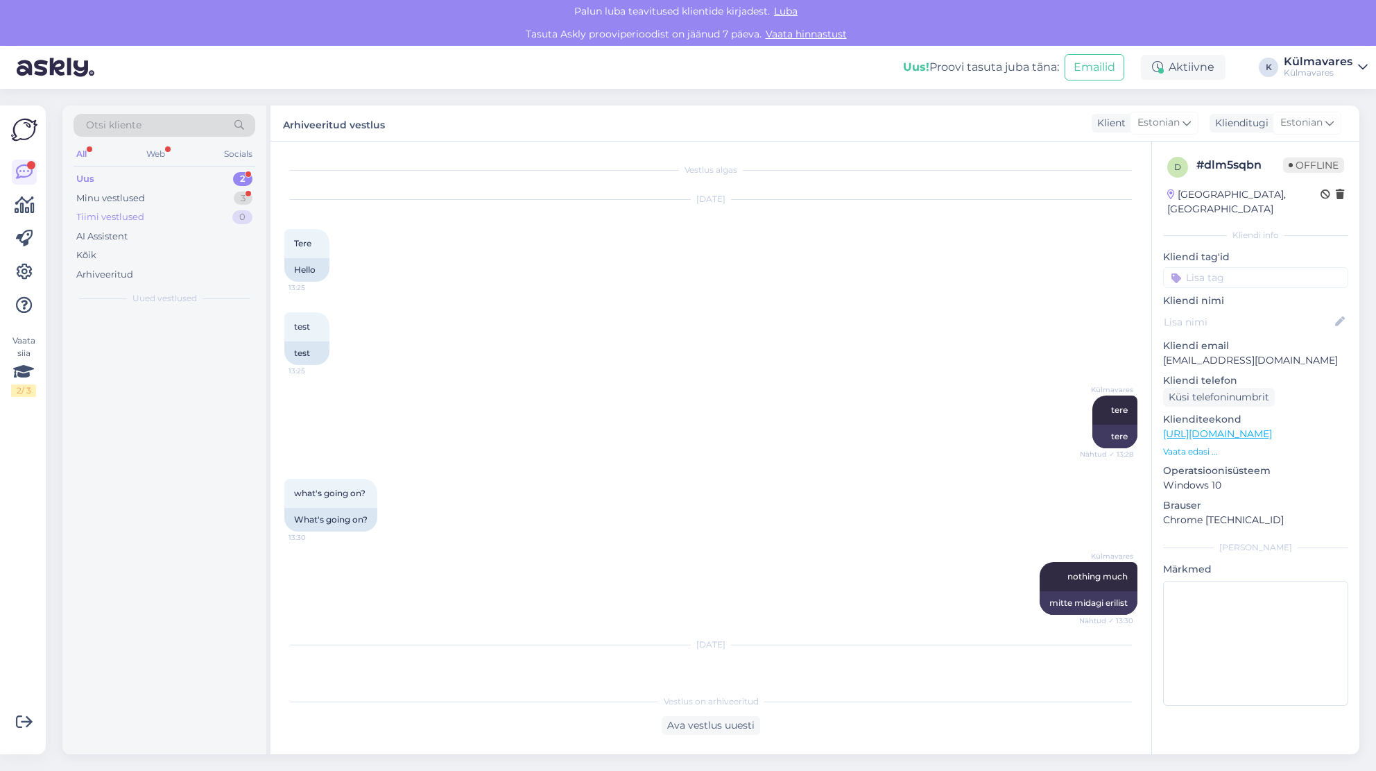
scroll to position [1508, 0]
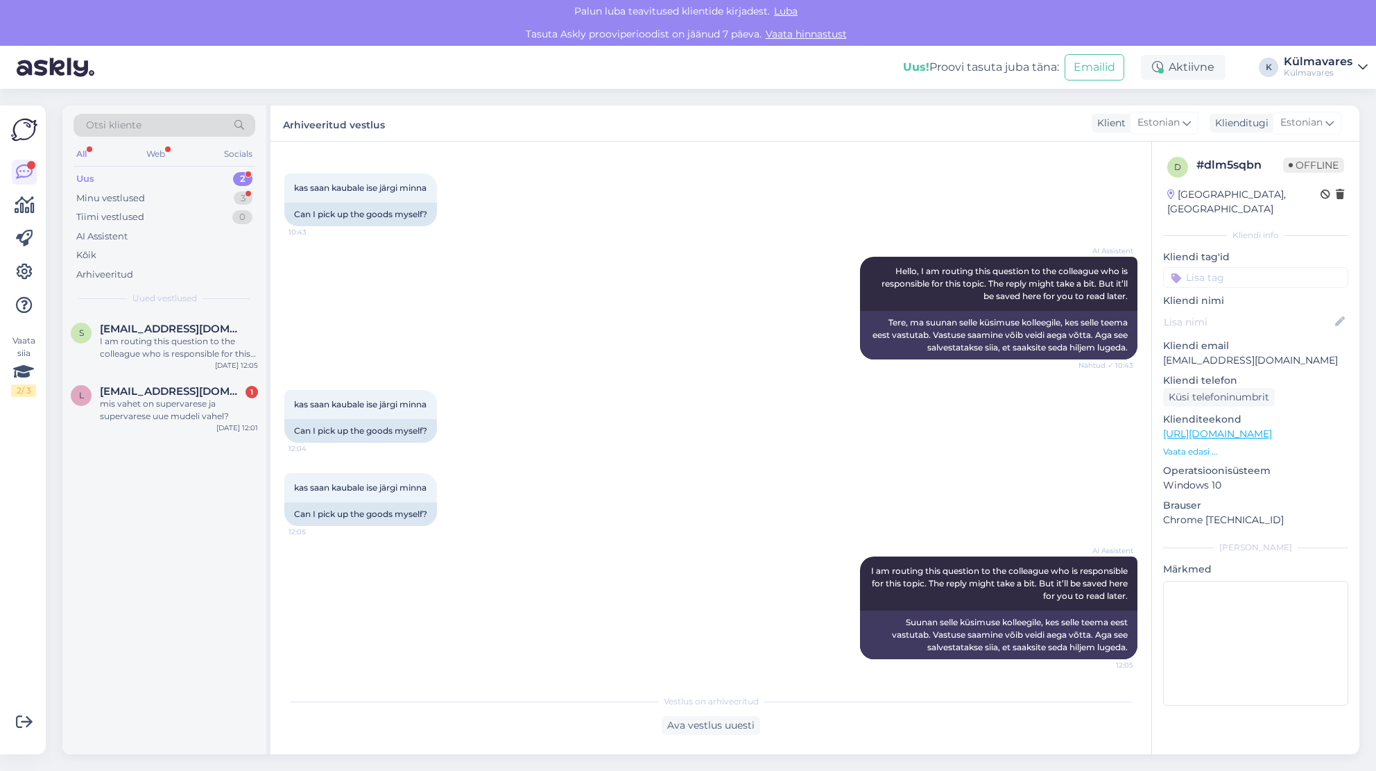
click at [114, 173] on div "Uus 2" at bounding box center [165, 178] width 182 height 19
click at [162, 346] on div "I am routing this question to the colleague who is responsible for this topic. …" at bounding box center [179, 347] width 158 height 25
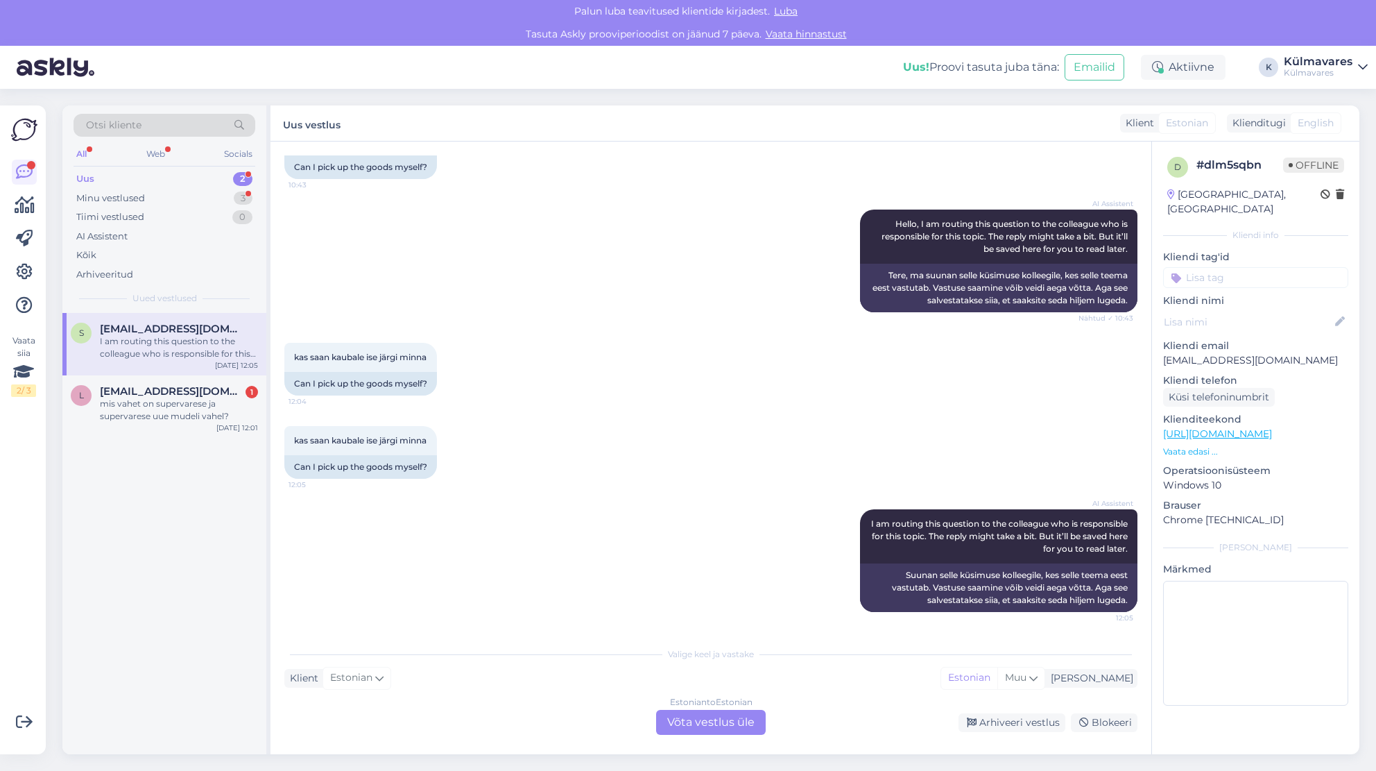
click at [721, 726] on div "Estonian to Estonian Võta vestlus üle" at bounding box center [711, 722] width 110 height 25
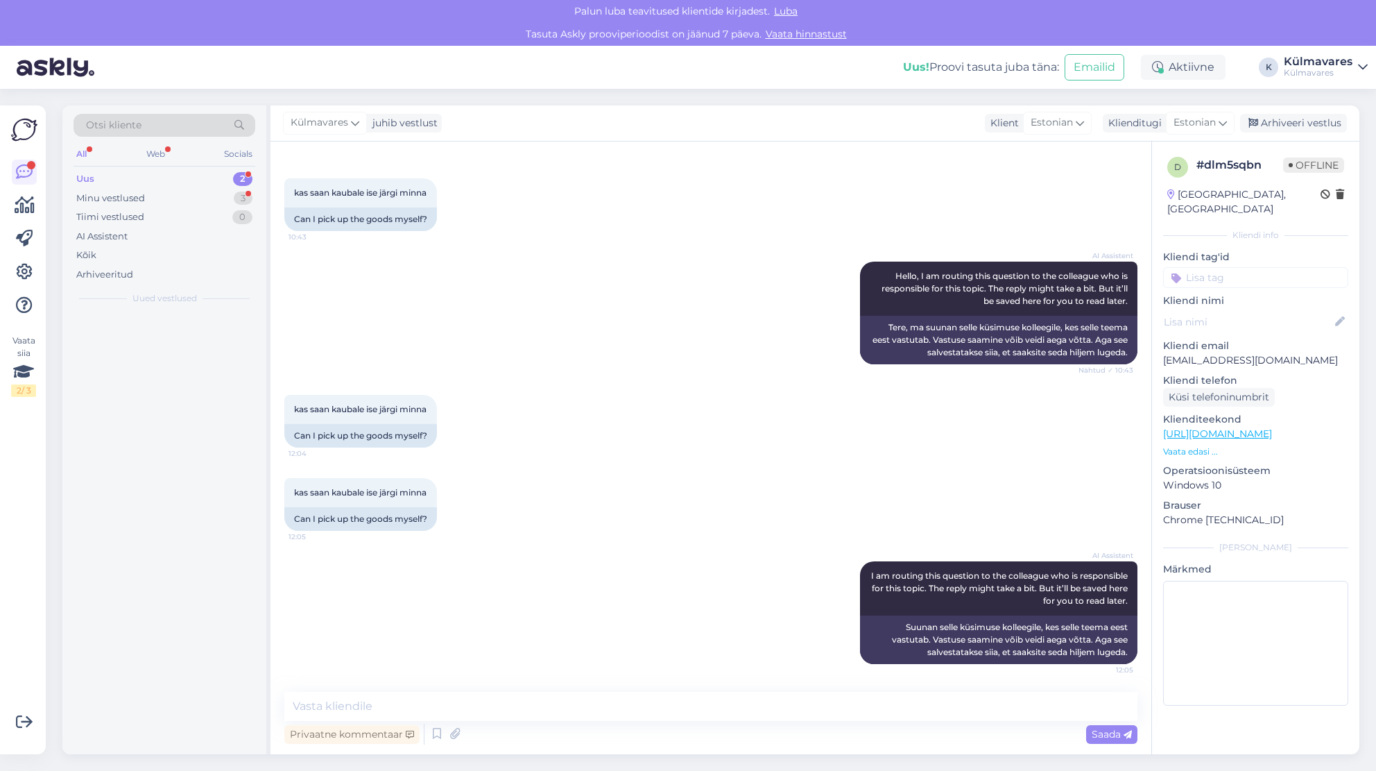
scroll to position [1503, 0]
click at [1281, 123] on div "Arhiveeri vestlus" at bounding box center [1293, 123] width 107 height 19
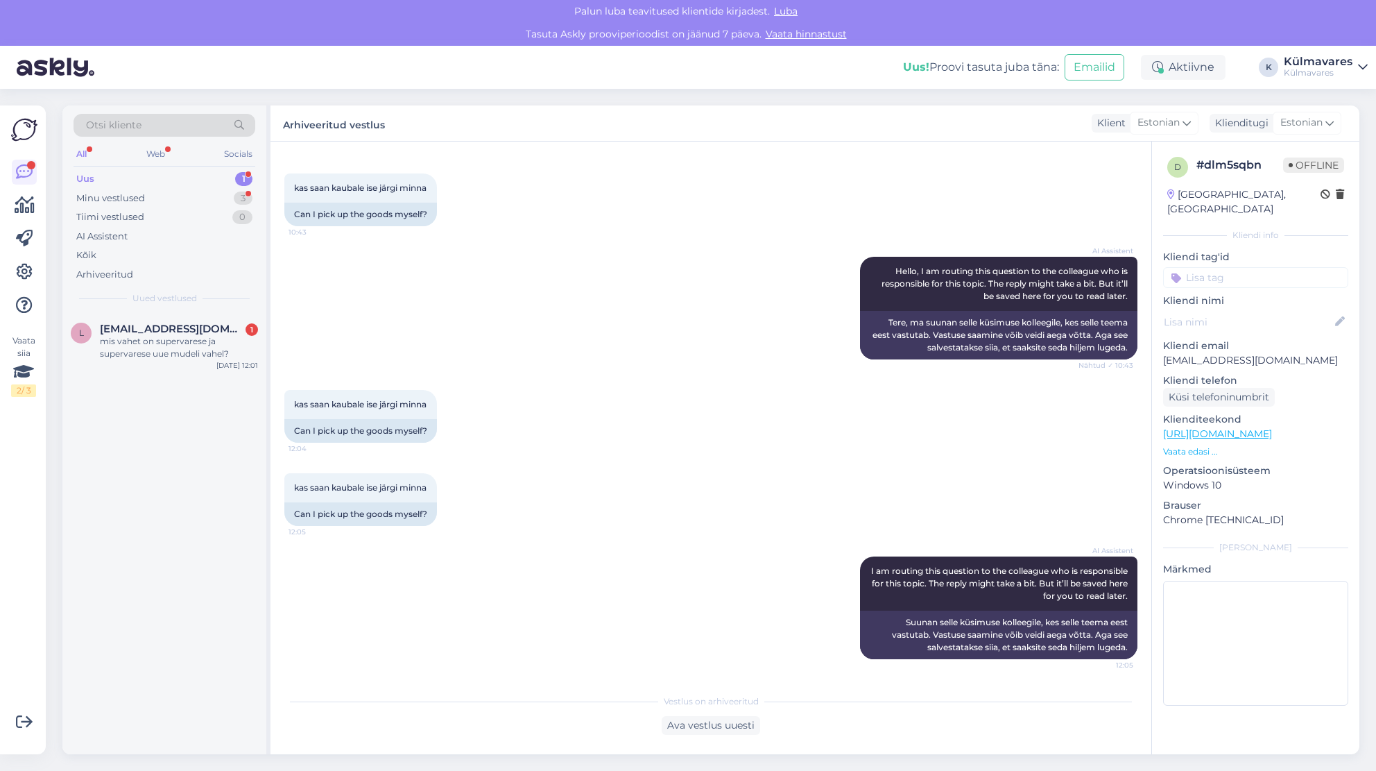
click at [139, 178] on div "Uus 1" at bounding box center [165, 178] width 182 height 19
click at [199, 350] on div "mis vahet on supervarese ja supervarese uue mudeli vahel?" at bounding box center [179, 347] width 158 height 25
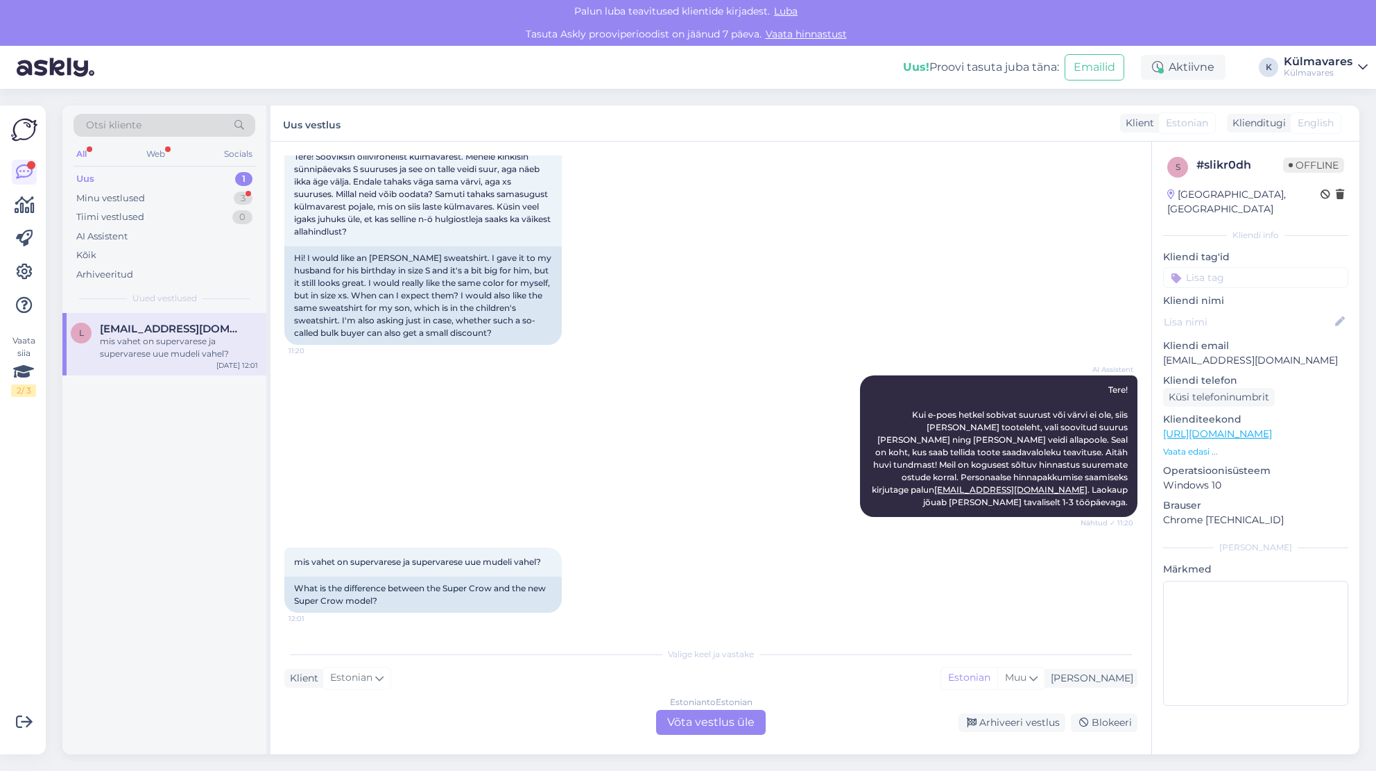
scroll to position [87, 0]
click at [713, 721] on div "Estonian to Estonian Võta vestlus üle" at bounding box center [711, 722] width 110 height 25
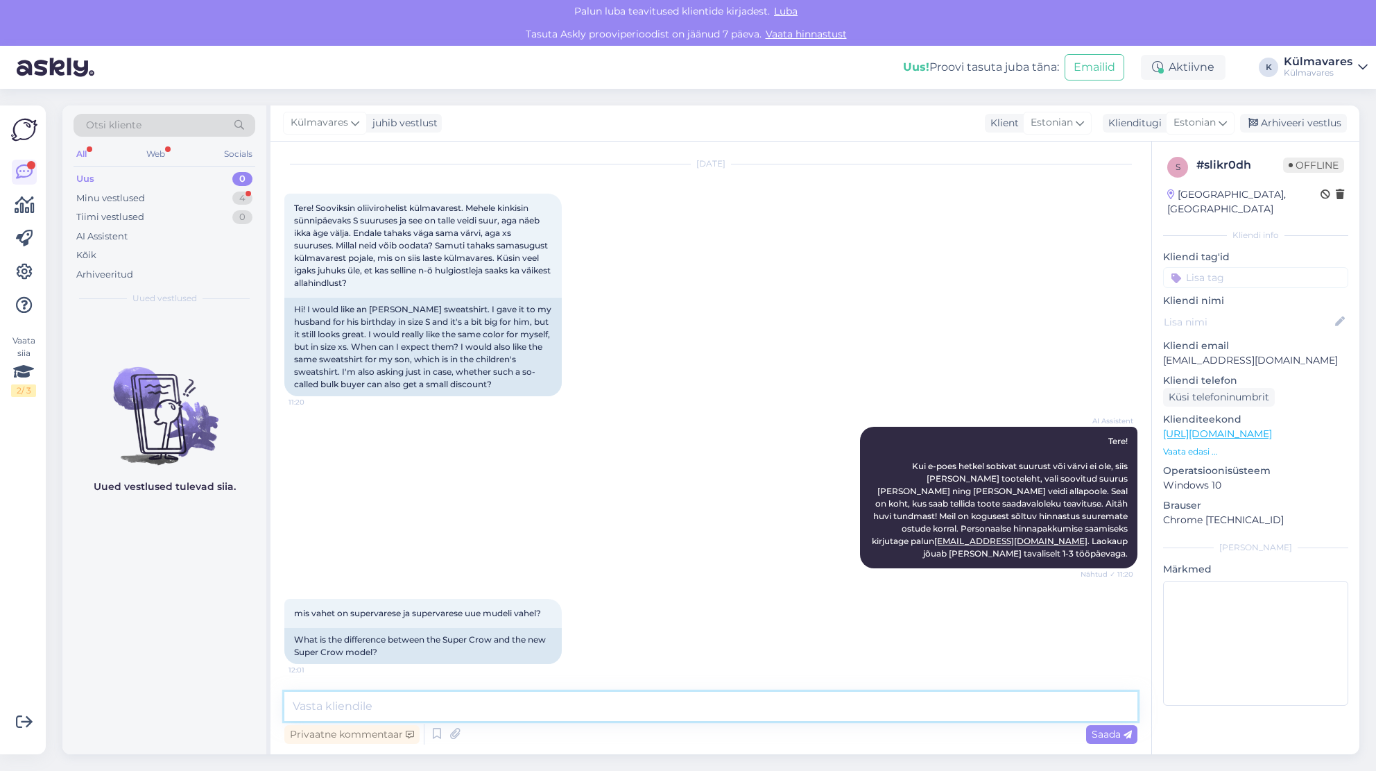
click at [572, 702] on textarea at bounding box center [710, 706] width 853 height 29
paste textarea "Uuel mudelil on: Avaram kapuuts väikse noka, pingutite ja helkurdetailiga Varru…"
type textarea "Uuel mudelil on: Avaram kapuuts väikse noka, pingutite ja helkurdetailiga Varru…"
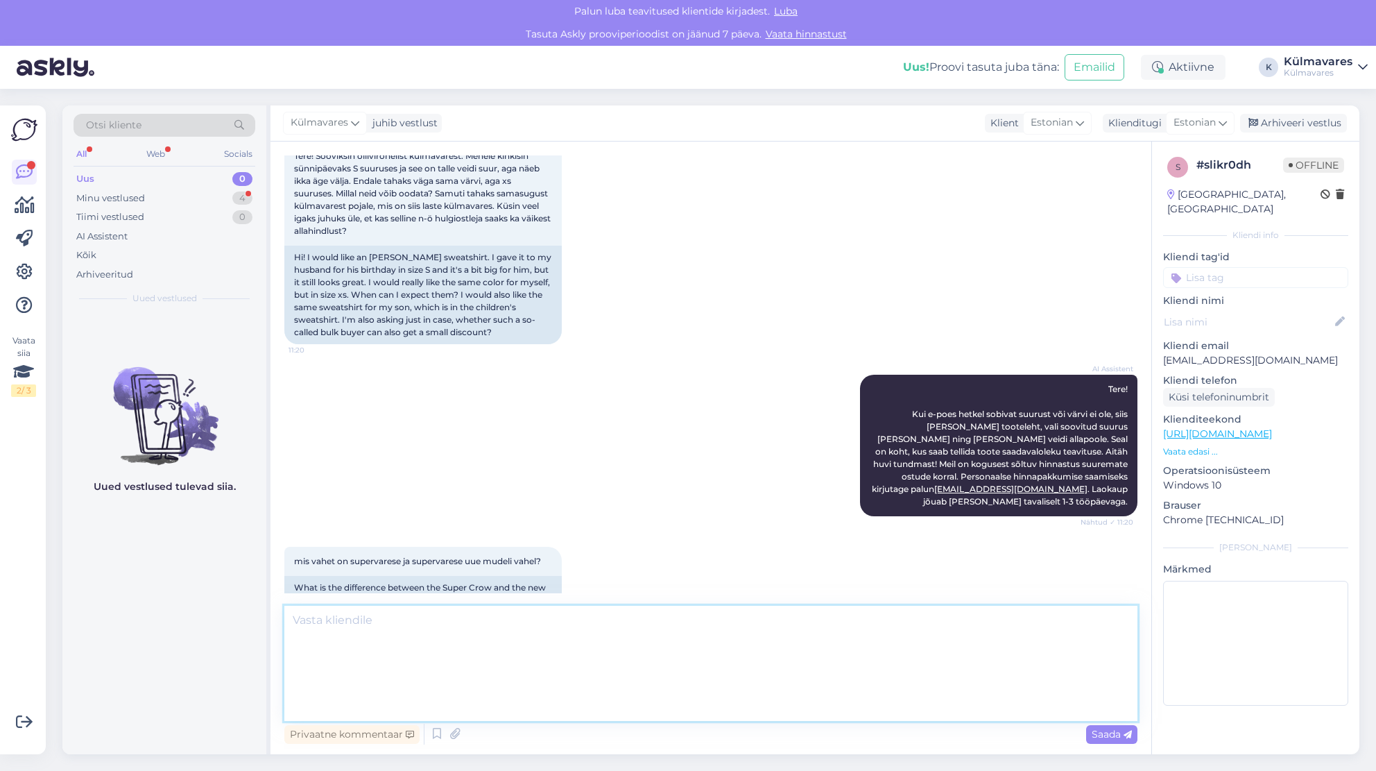
scroll to position [157, 0]
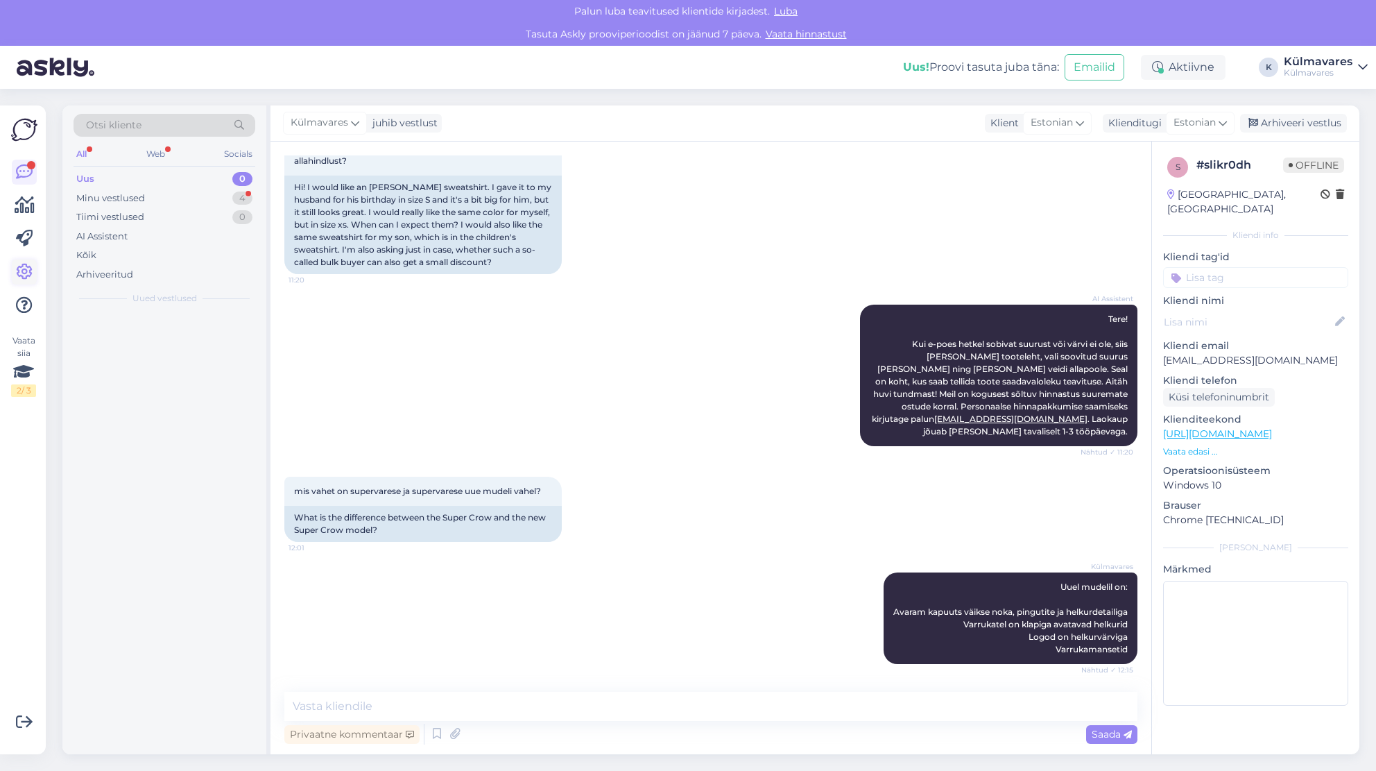
click at [26, 268] on icon at bounding box center [24, 272] width 17 height 17
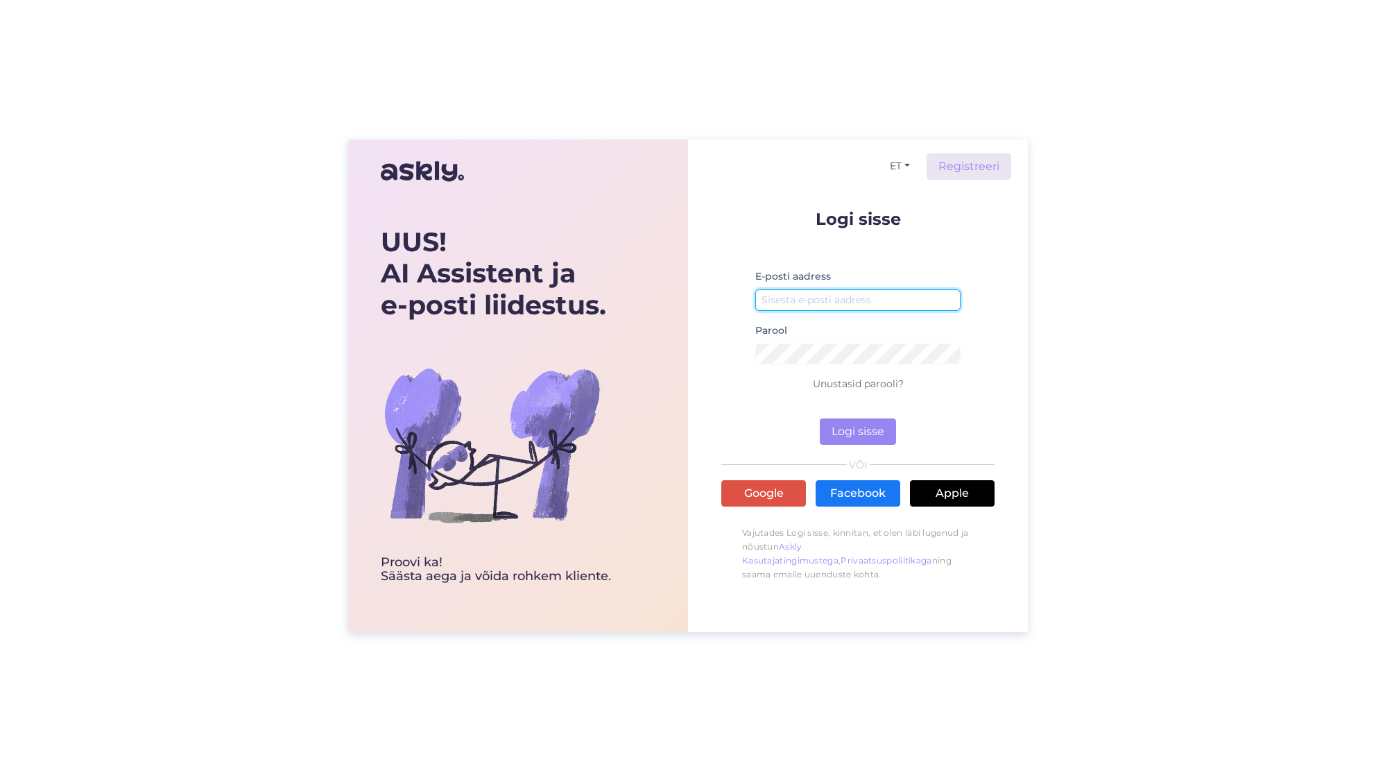
click at [841, 306] on input "email" at bounding box center [857, 300] width 205 height 22
click at [755, 311] on div at bounding box center [755, 311] width 0 height 0
type input "[EMAIL_ADDRESS][DOMAIN_NAME]"
click at [854, 432] on button "Logi sisse" at bounding box center [858, 431] width 76 height 26
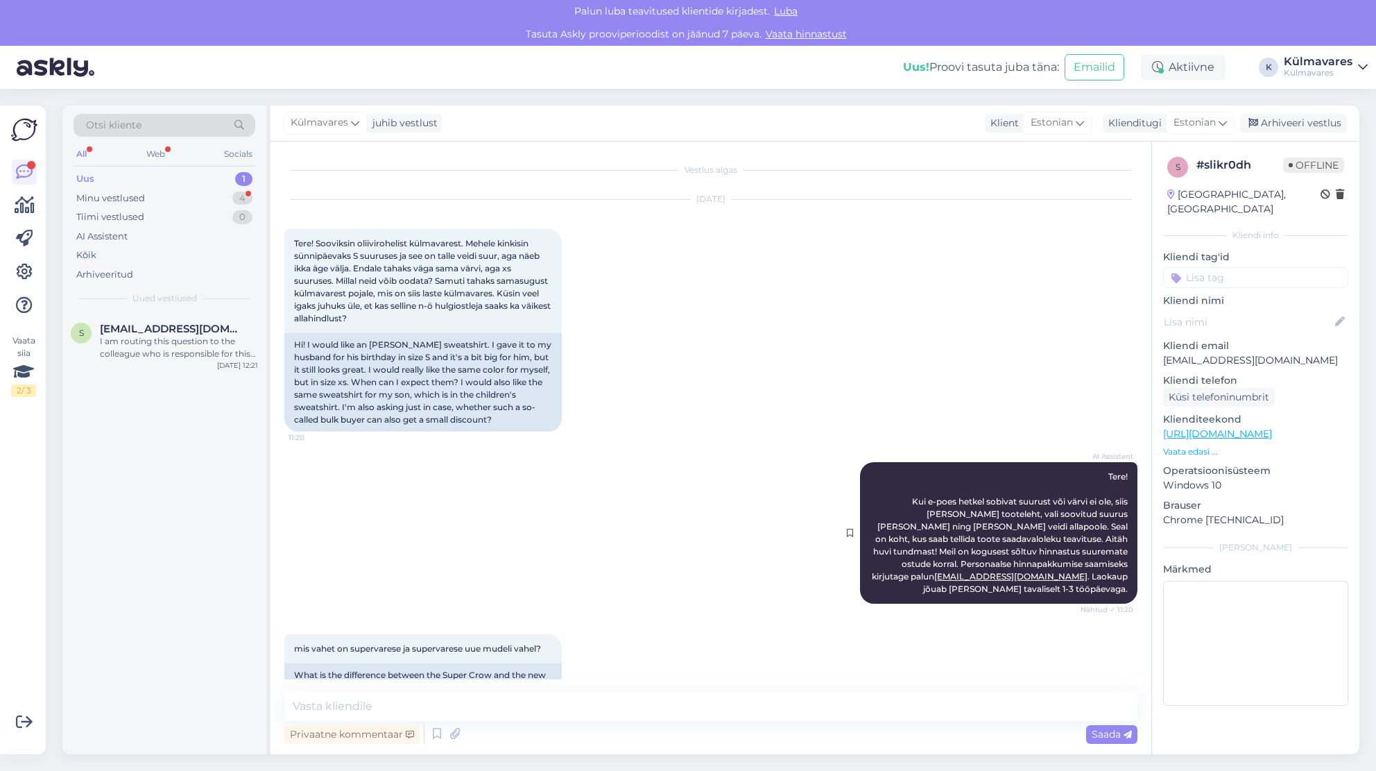
scroll to position [157, 0]
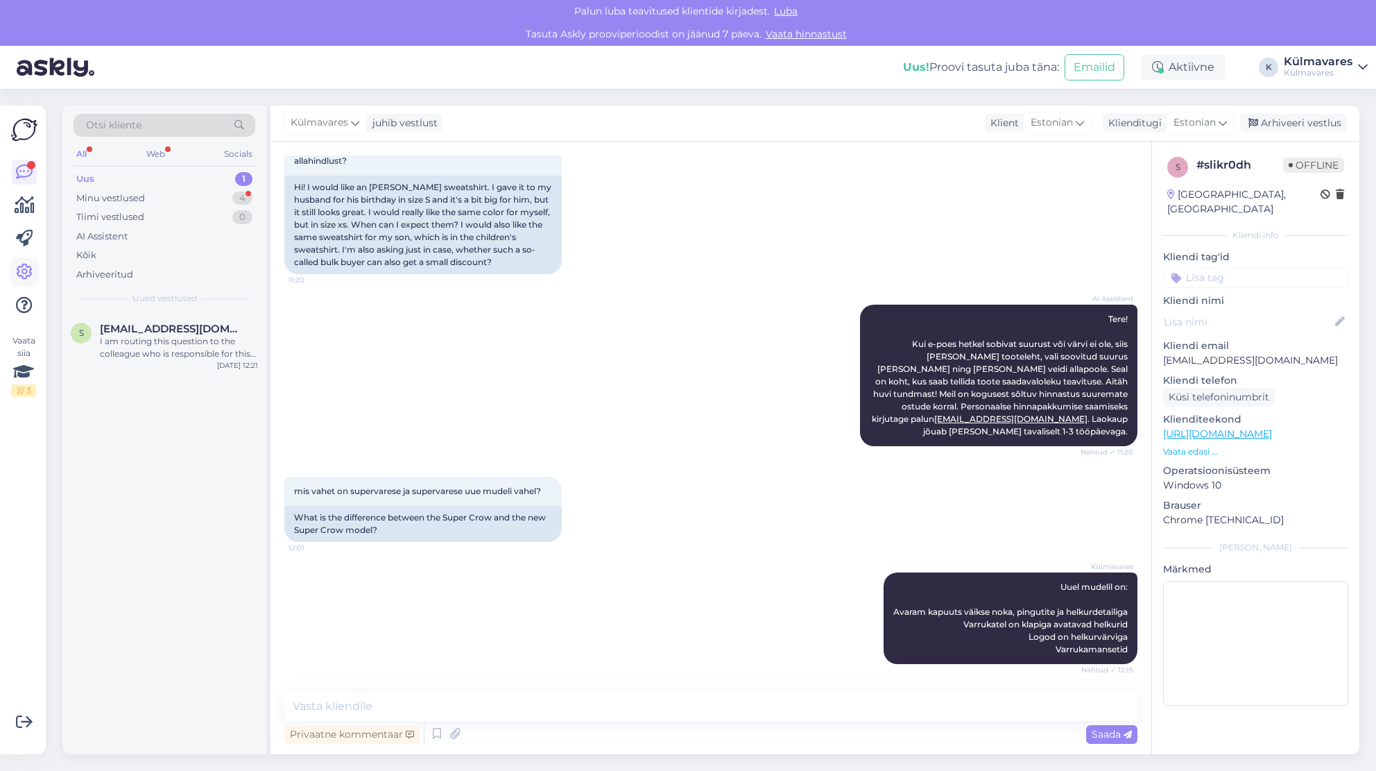
click at [24, 269] on icon at bounding box center [24, 272] width 17 height 17
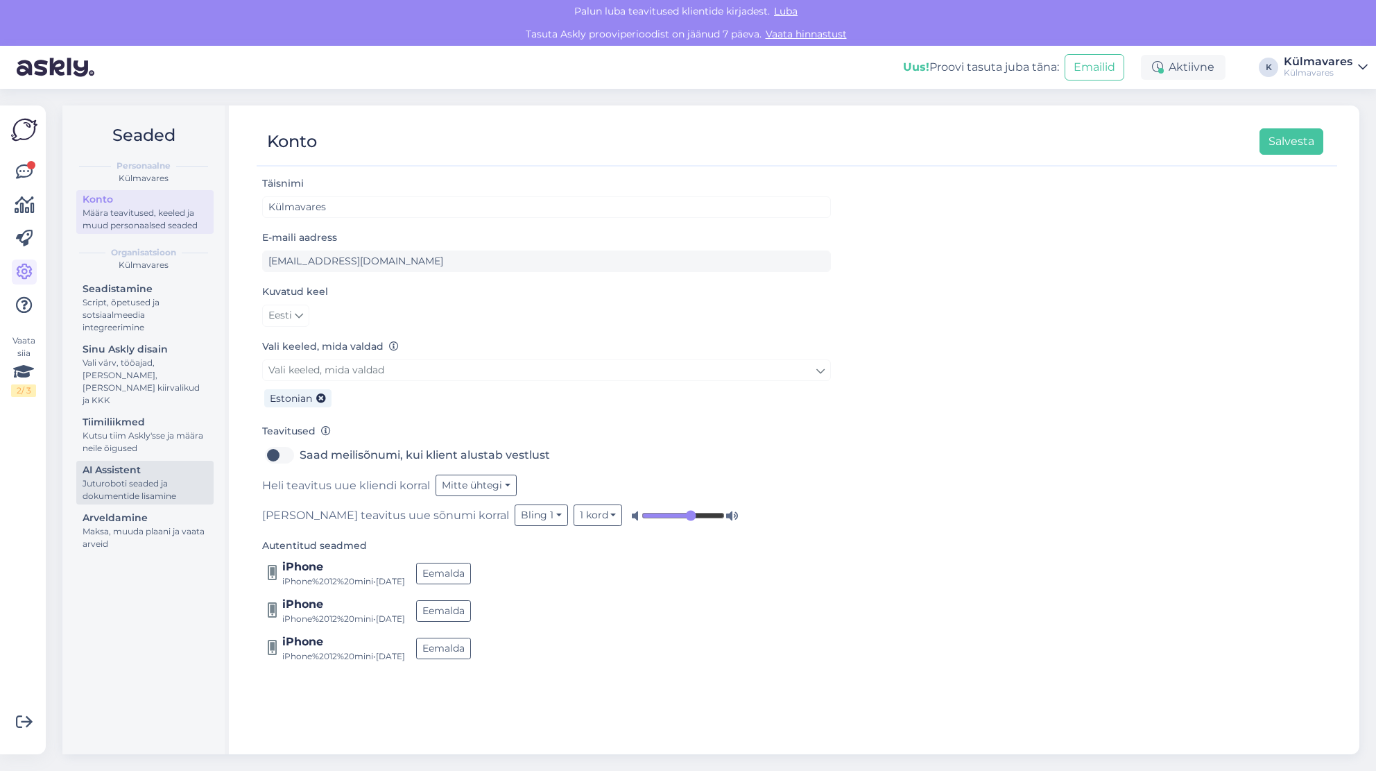
click at [108, 477] on div "Juturoboti seaded ja dokumentide lisamine" at bounding box center [145, 489] width 125 height 25
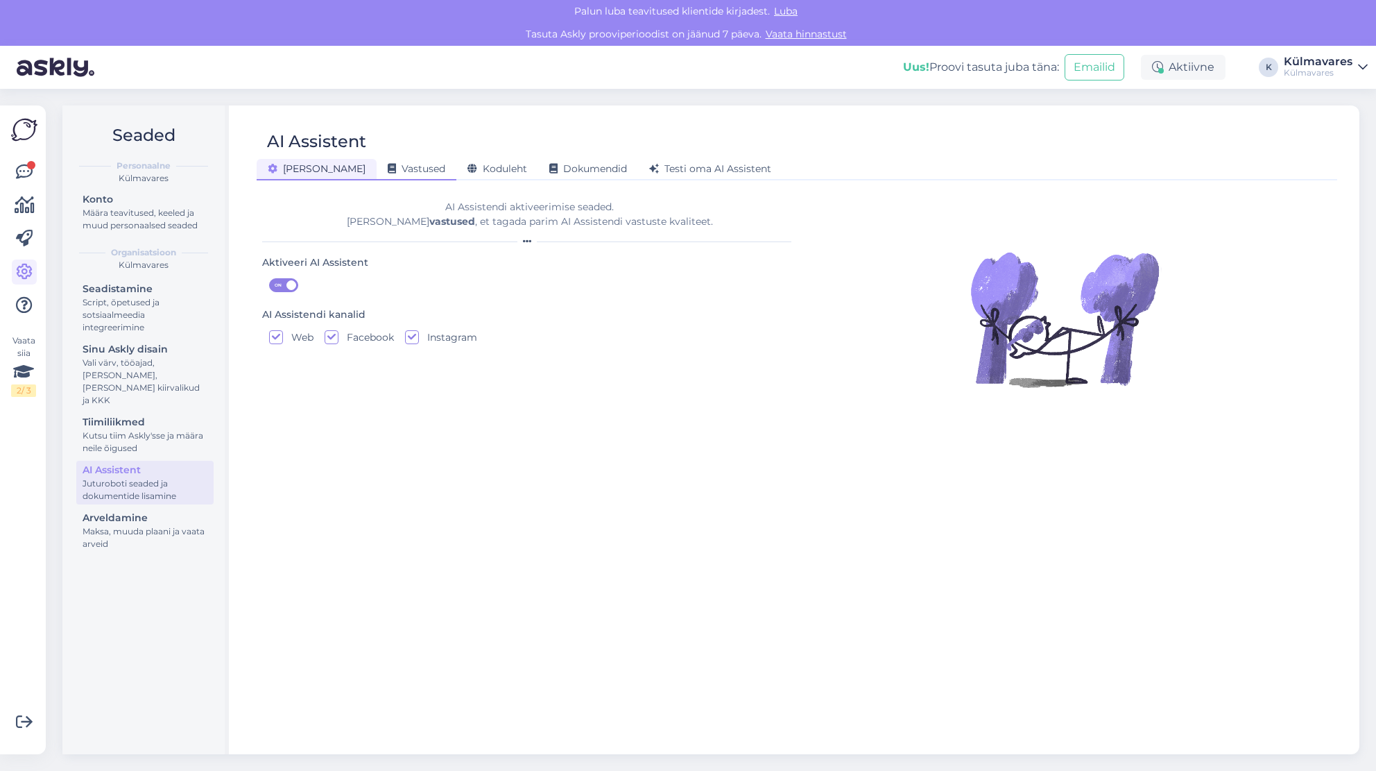
click at [388, 171] on span "Vastused" at bounding box center [417, 168] width 58 height 12
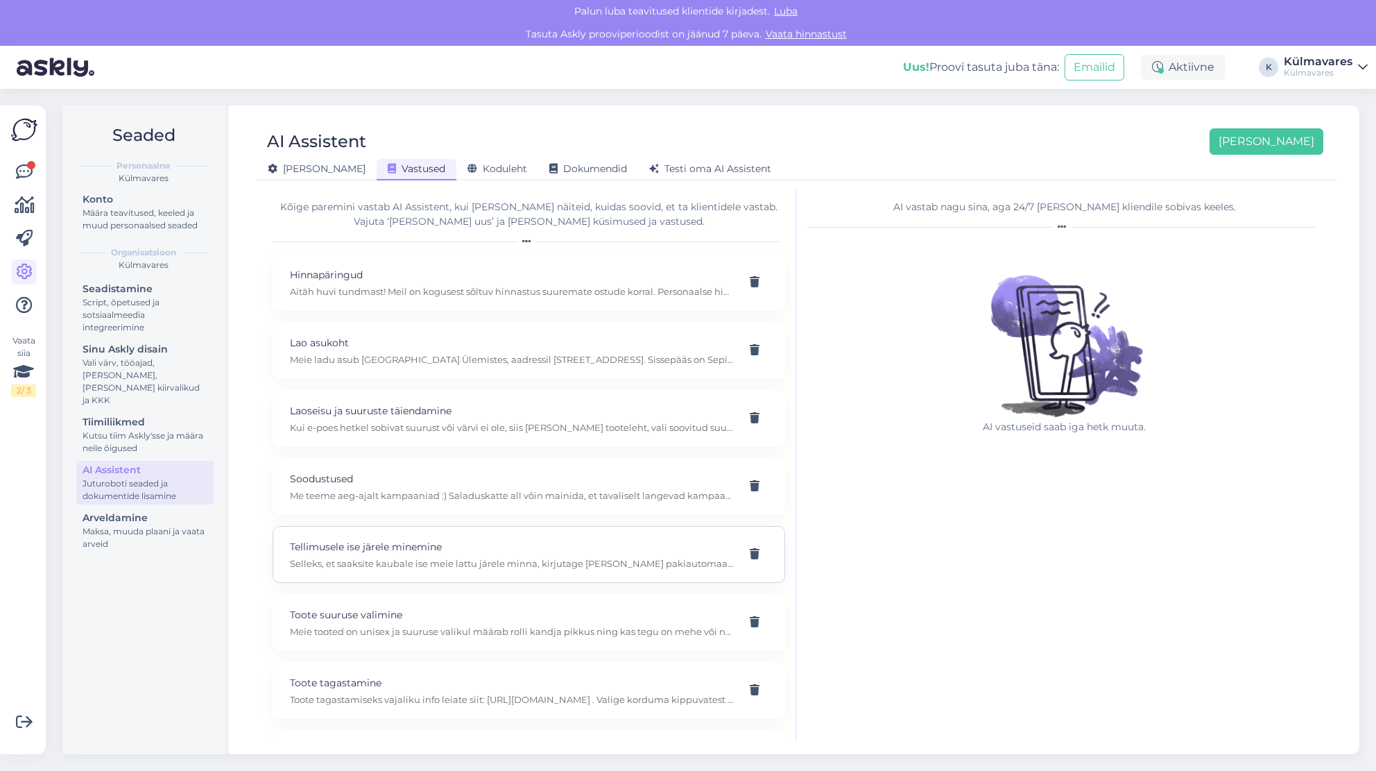
click at [426, 557] on p "Selleks, et saaksite kaubale ise meie lattu järele minna, kirjutage [PERSON_NAM…" at bounding box center [512, 563] width 445 height 12
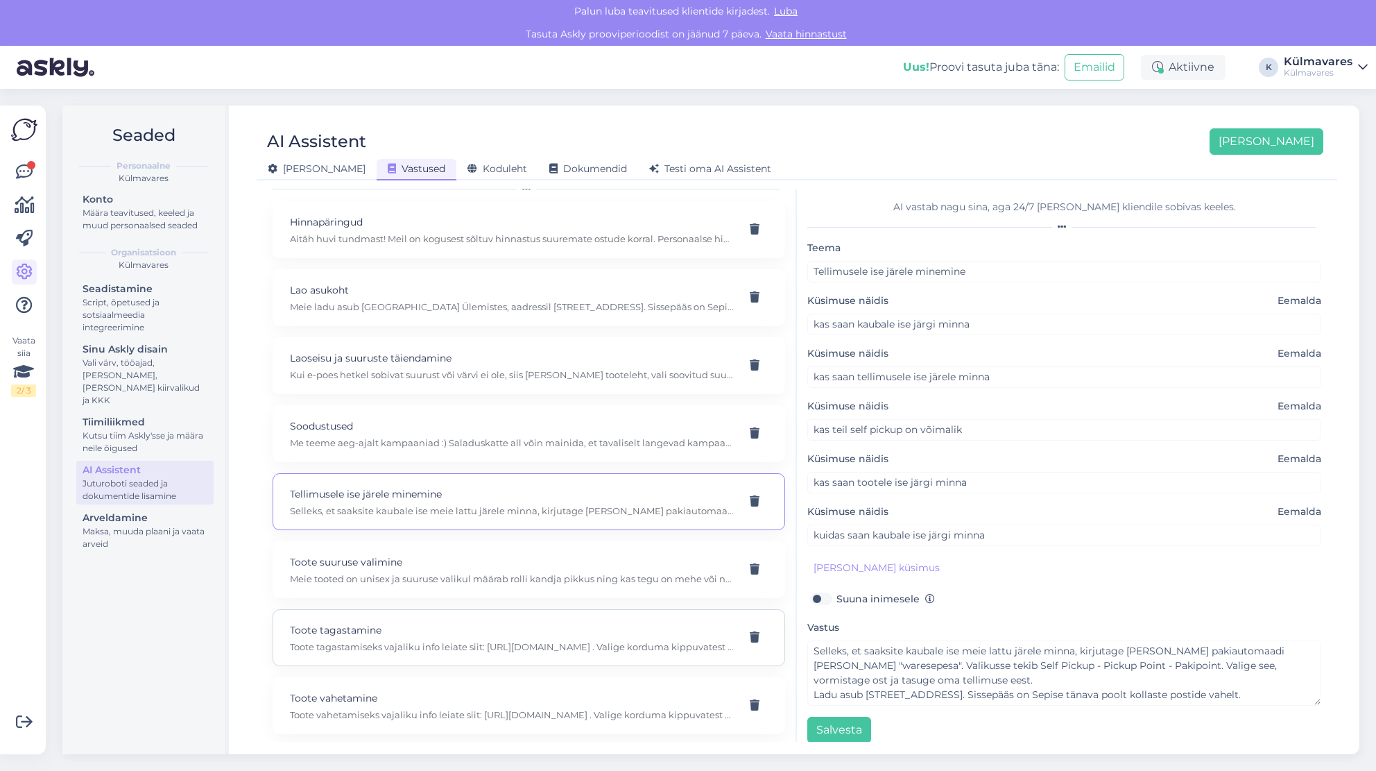
scroll to position [53, 0]
click at [411, 629] on p "Toote tagastamine" at bounding box center [512, 629] width 445 height 15
type input "Toote tagastamine"
type input "soovin toote tagastada"
type input "kuidas saan tellimuse tagastada"
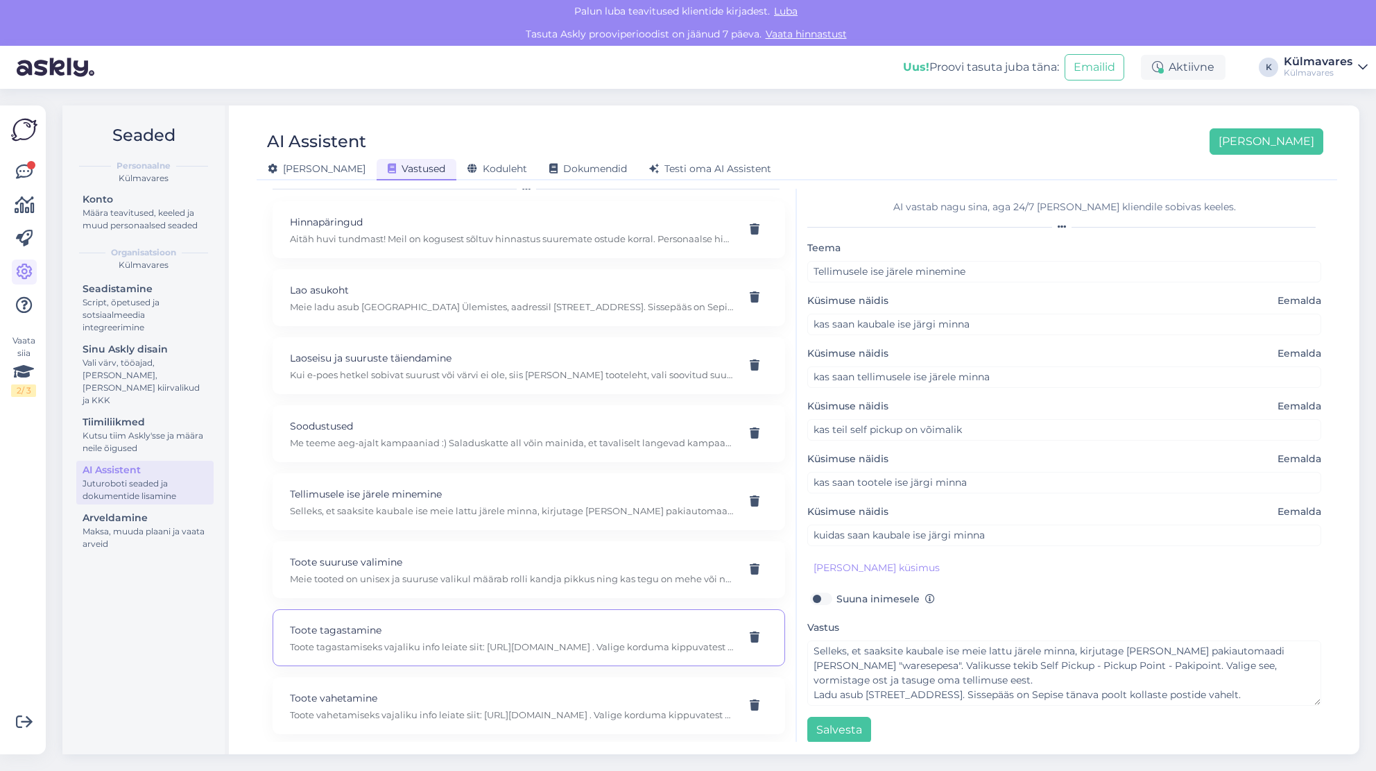
type input "kuidas saadetist tagastada"
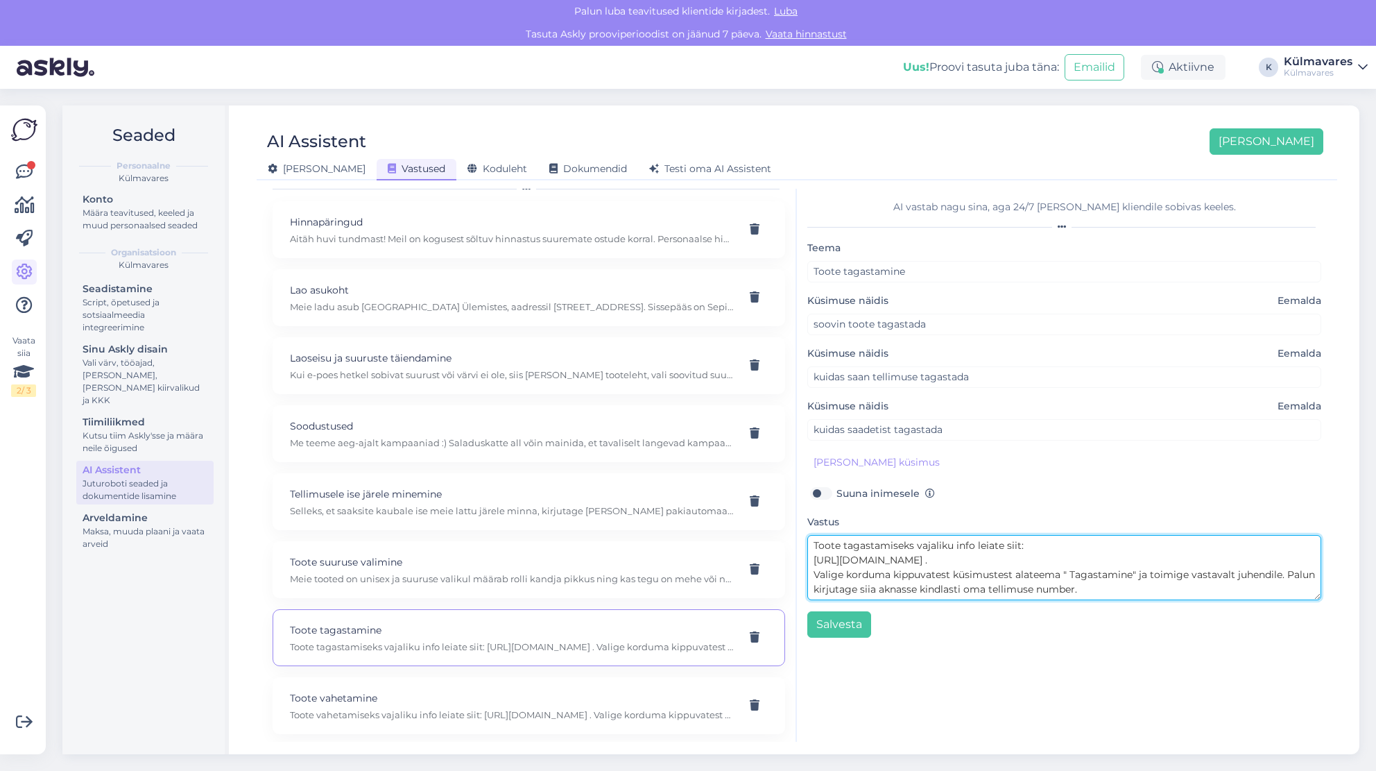
click at [944, 561] on textarea "Toote tagastamiseks vajaliku info leiate siit: [URL][DOMAIN_NAME] . Valige kord…" at bounding box center [1065, 567] width 514 height 65
click at [949, 562] on textarea "Toote tagastamiseks vajaliku info leiate siit: [URL][DOMAIN_NAME] . Valige kord…" at bounding box center [1065, 567] width 514 height 65
click at [815, 574] on textarea "Toote tagastamiseks vajaliku info leiate siit: [URL][DOMAIN_NAME] Valige kordum…" at bounding box center [1065, 567] width 514 height 65
type textarea "Toote tagastamiseks vajaliku info leiate siit: [URL][DOMAIN_NAME] Valige kordum…"
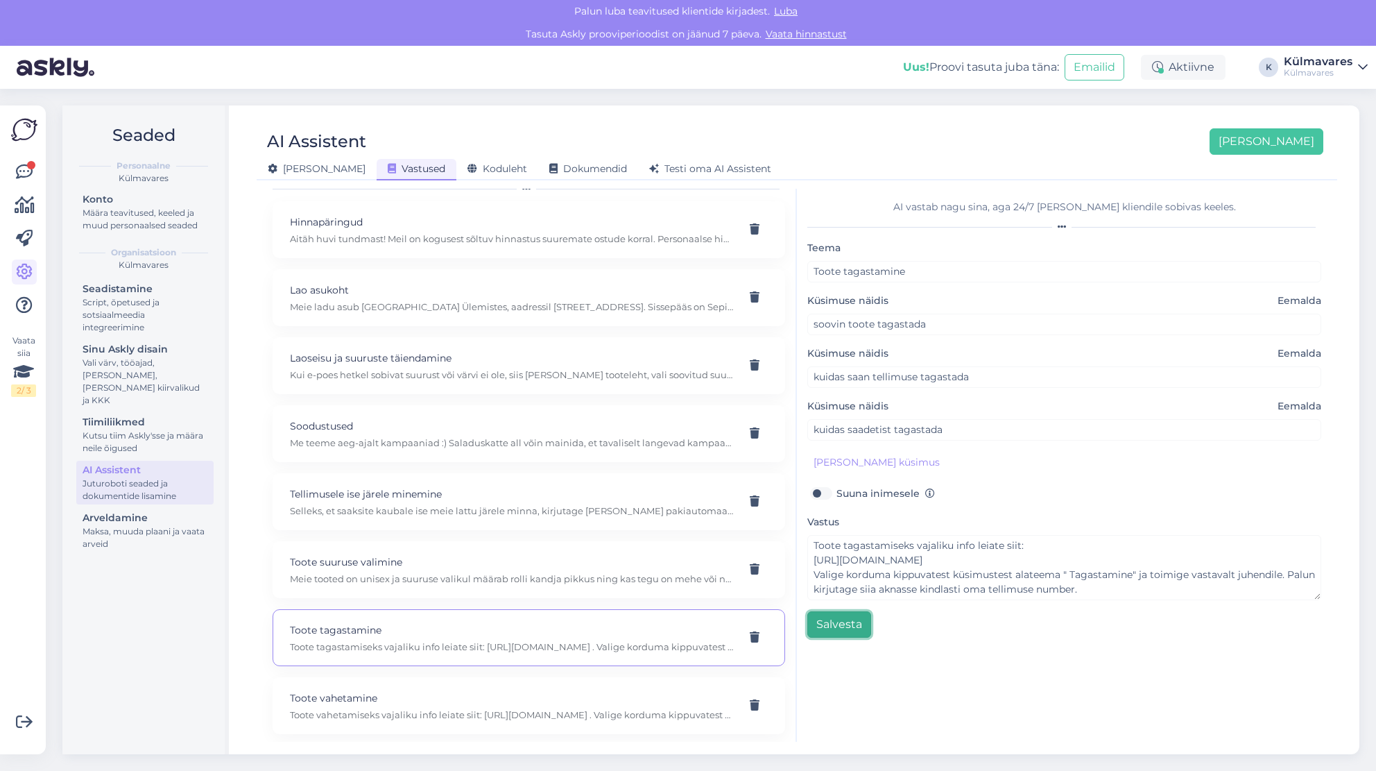
click at [829, 615] on button "Salvesta" at bounding box center [840, 624] width 64 height 26
click at [360, 696] on p "Toote vahetamine" at bounding box center [512, 697] width 445 height 15
type input "Toote vahetamine"
type input "Soovin suurust vahetada"
type input "kas saaksin toote ümber vahetada"
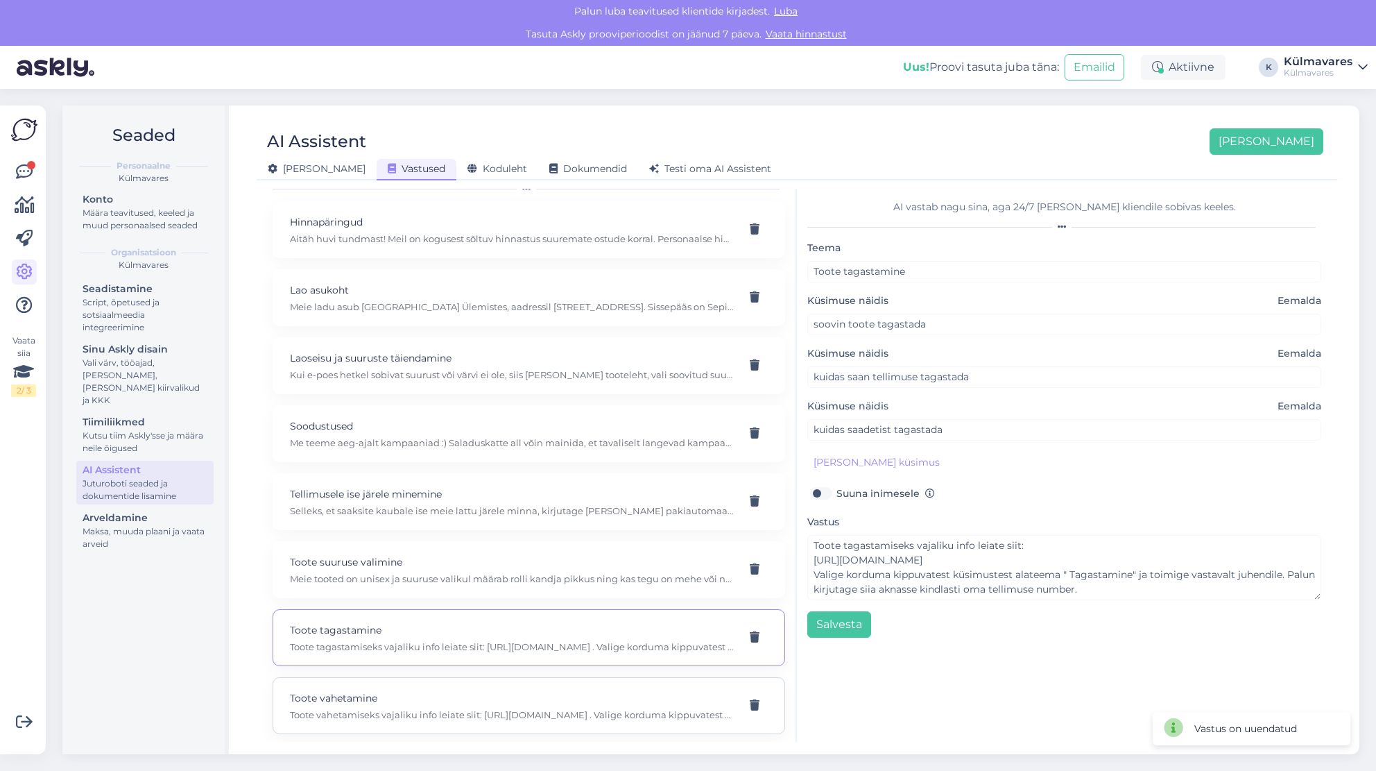
type input "kas toodet on võimalik vahetada"
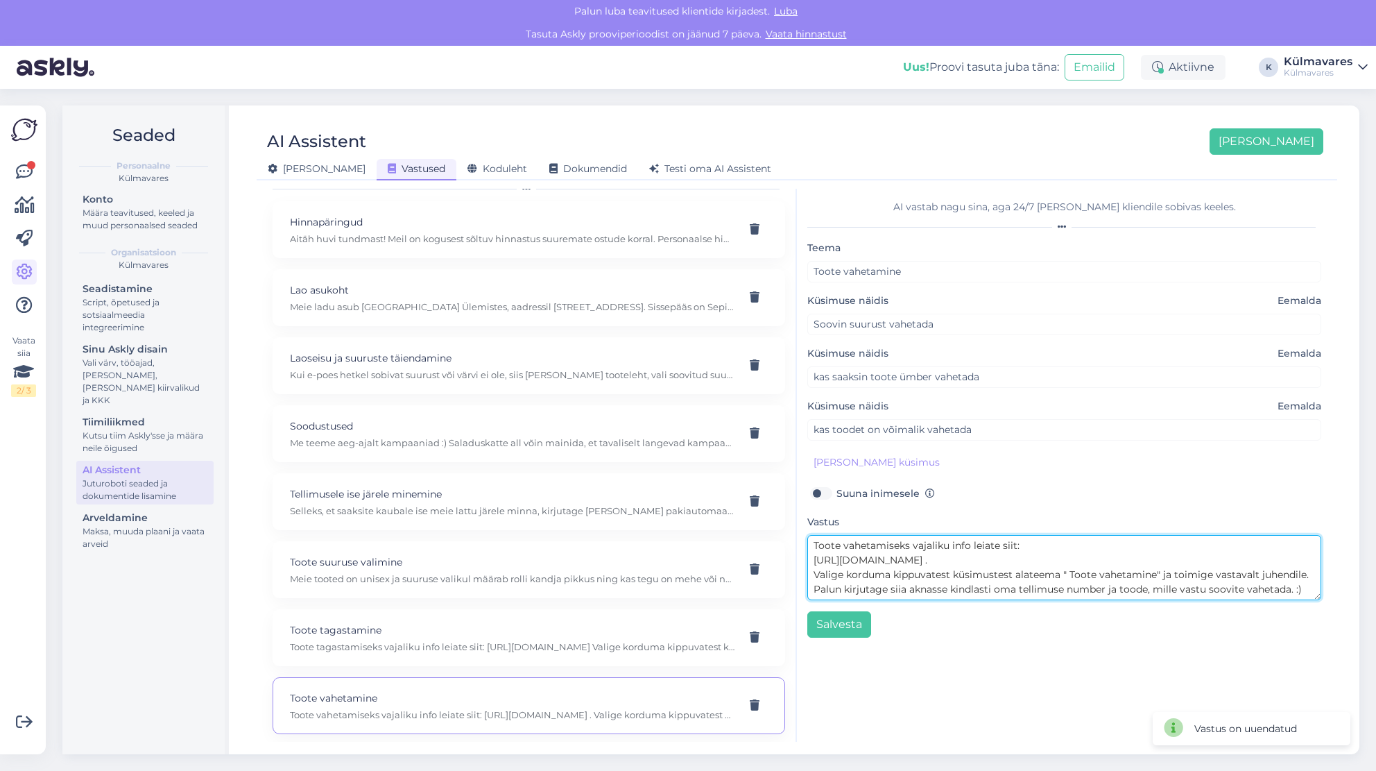
click at [947, 561] on textarea "Toote vahetamiseks vajaliku info leiate siit: [URL][DOMAIN_NAME] . Valige kordu…" at bounding box center [1065, 567] width 514 height 65
type textarea "Toote vahetamiseks vajaliku info leiate siit: [URL][DOMAIN_NAME] Valige korduma…"
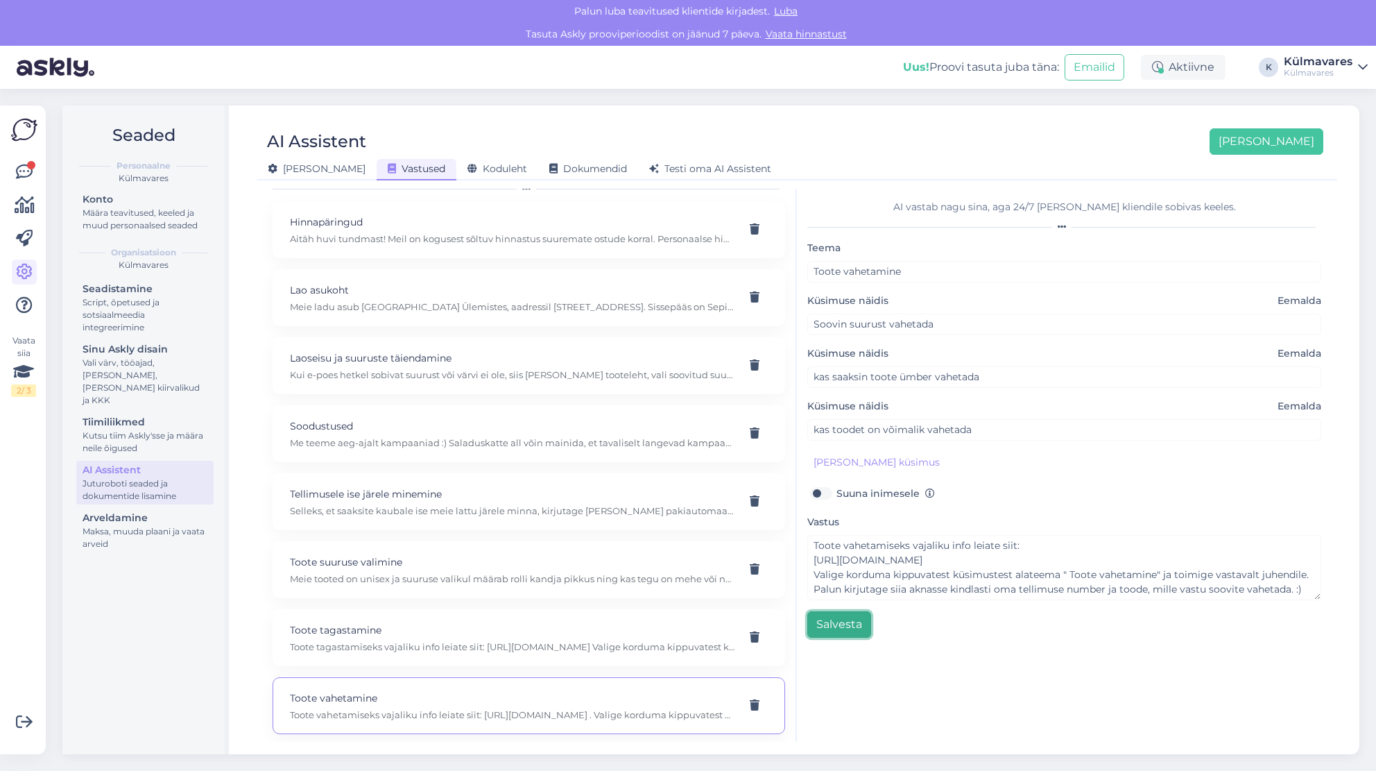
click at [839, 619] on button "Salvesta" at bounding box center [840, 624] width 64 height 26
